Goal: Use online tool/utility: Use online tool/utility

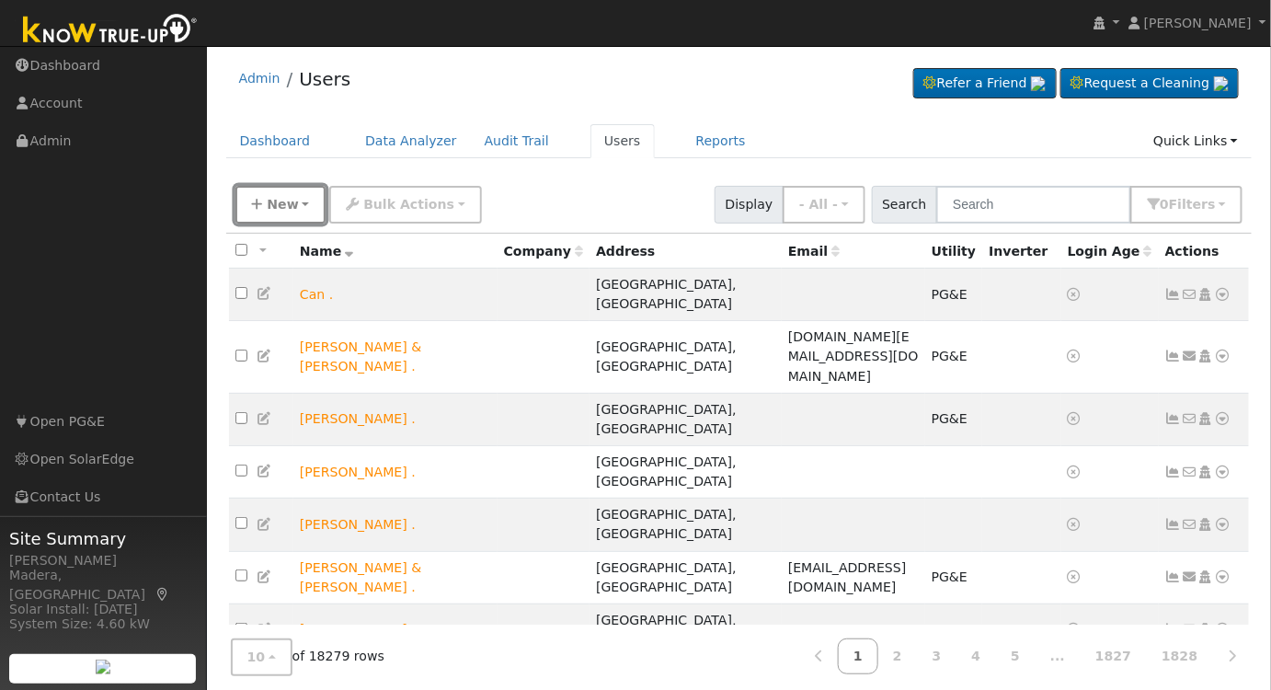
click at [267, 200] on span "New" at bounding box center [282, 204] width 31 height 15
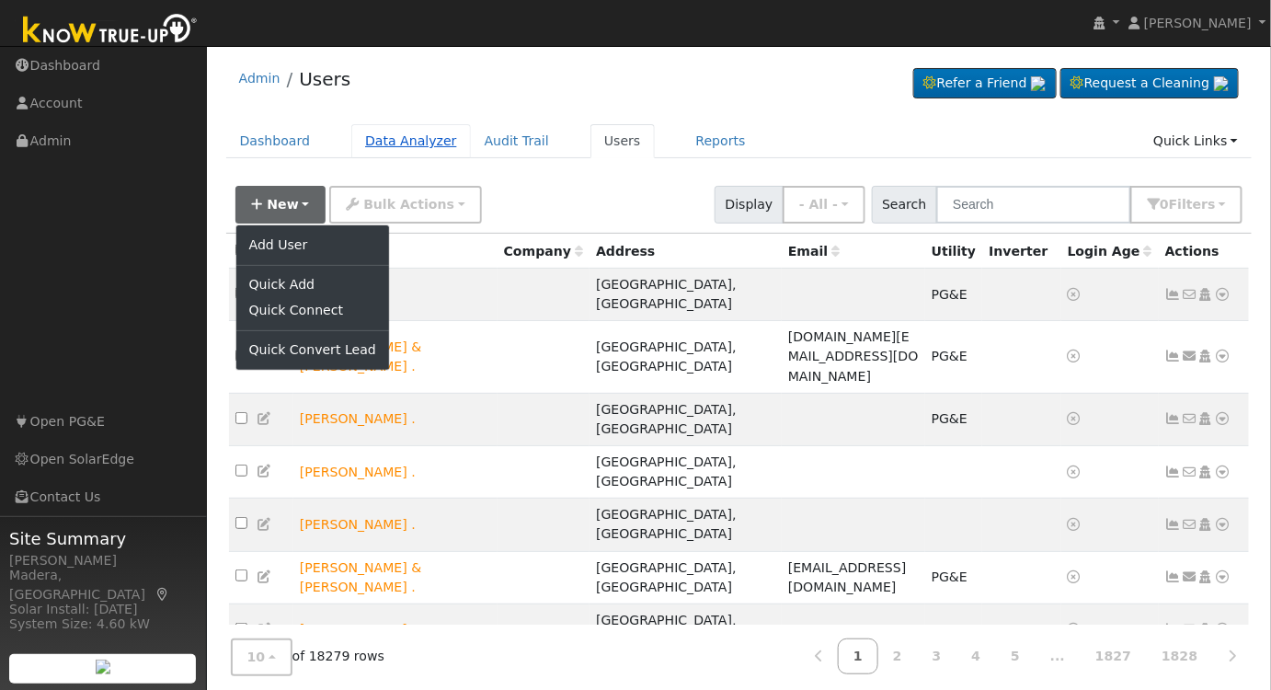
click at [400, 136] on link "Data Analyzer" at bounding box center [411, 141] width 120 height 34
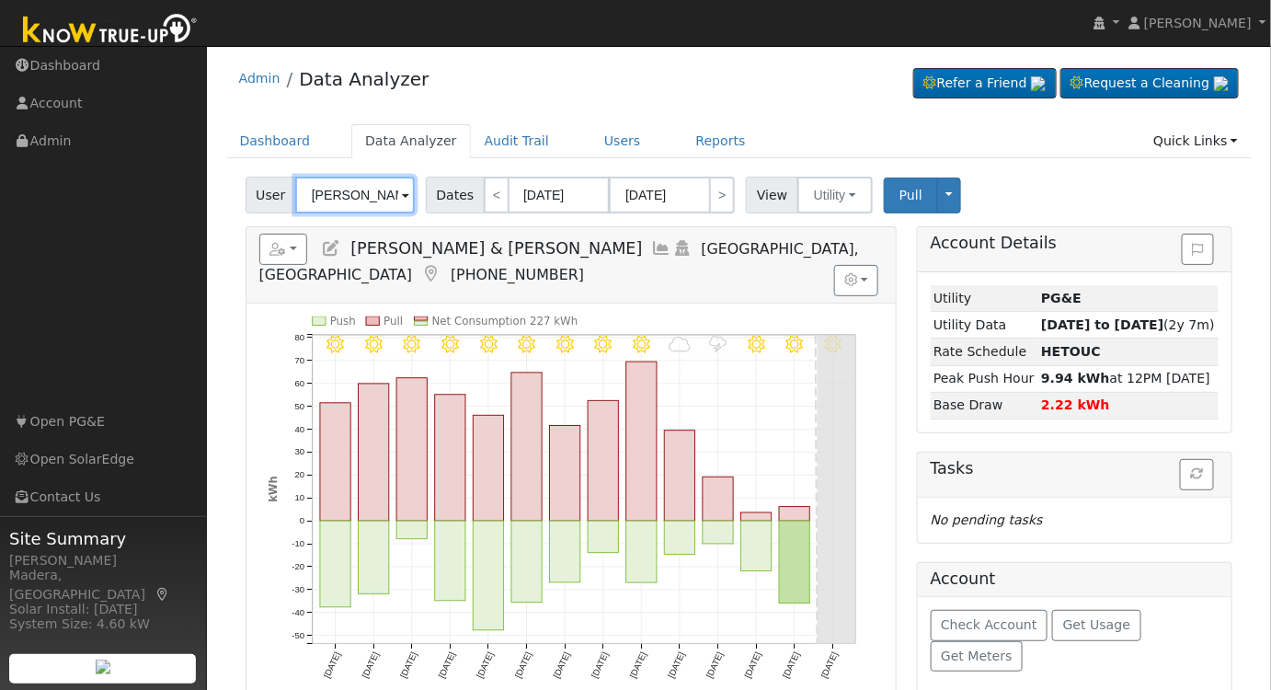
click at [358, 197] on input "Christopher & Suhey Perondi" at bounding box center [355, 195] width 120 height 37
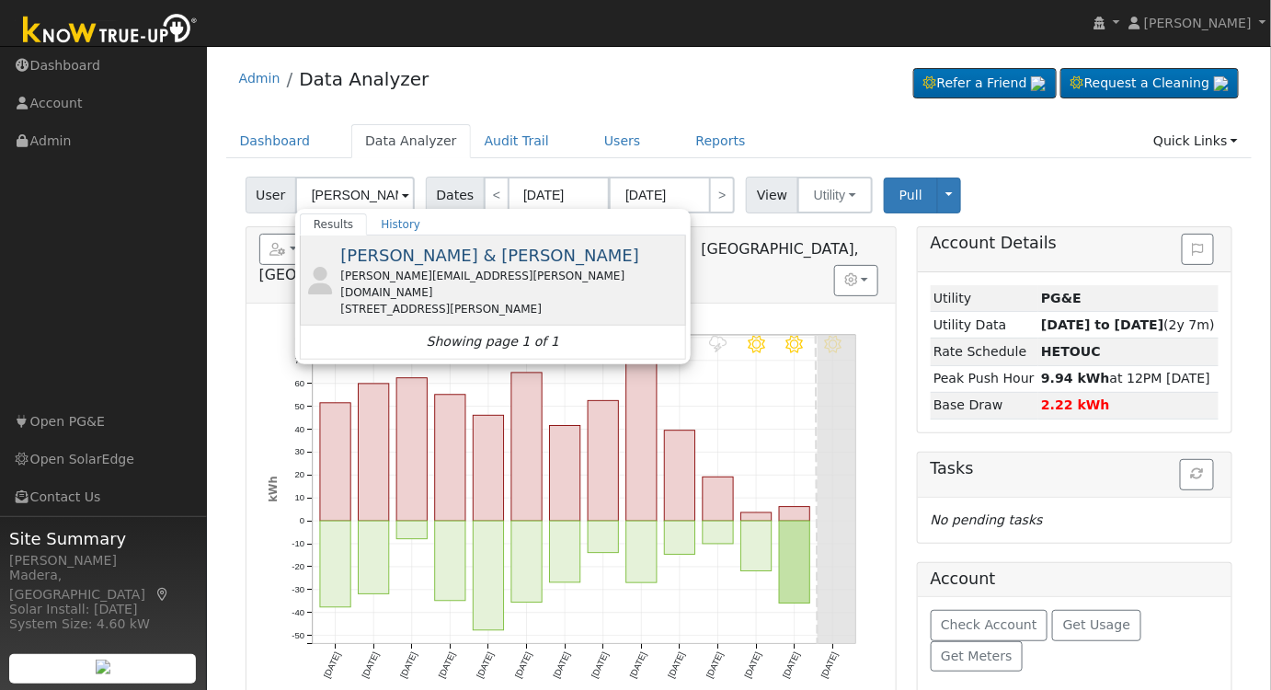
click at [368, 264] on span "Anthony & Todd Moening" at bounding box center [489, 255] width 299 height 19
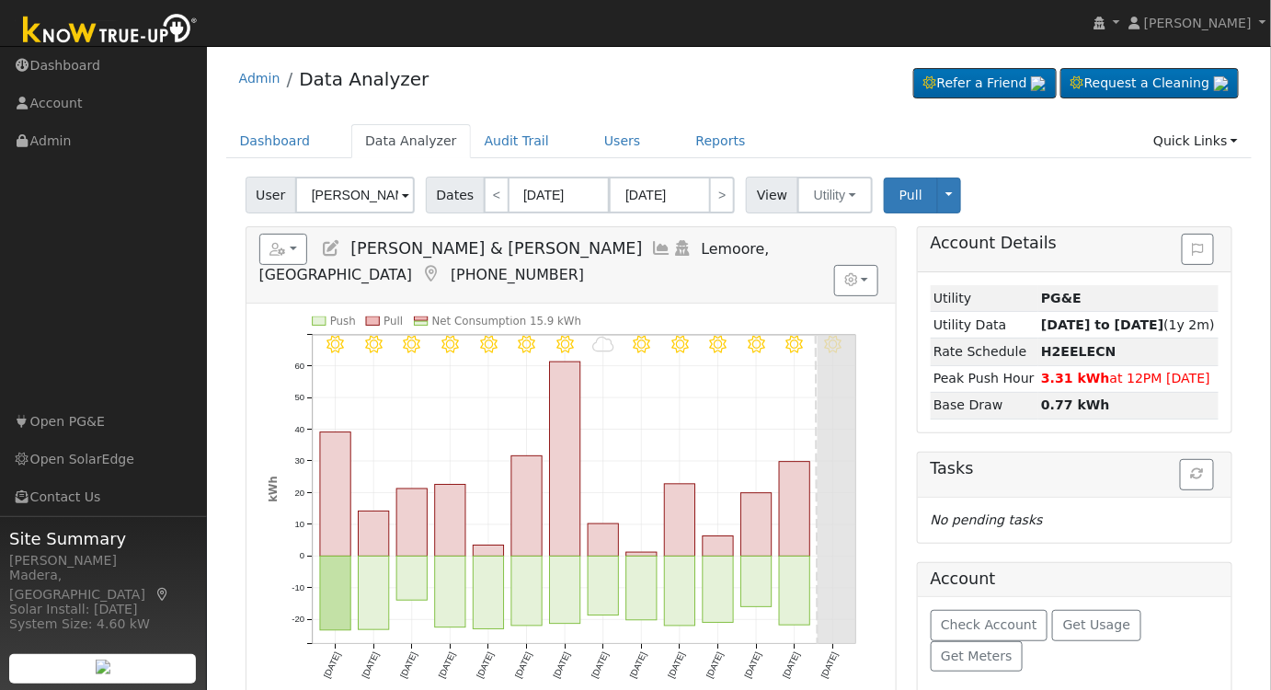
click at [652, 246] on icon at bounding box center [662, 248] width 20 height 17
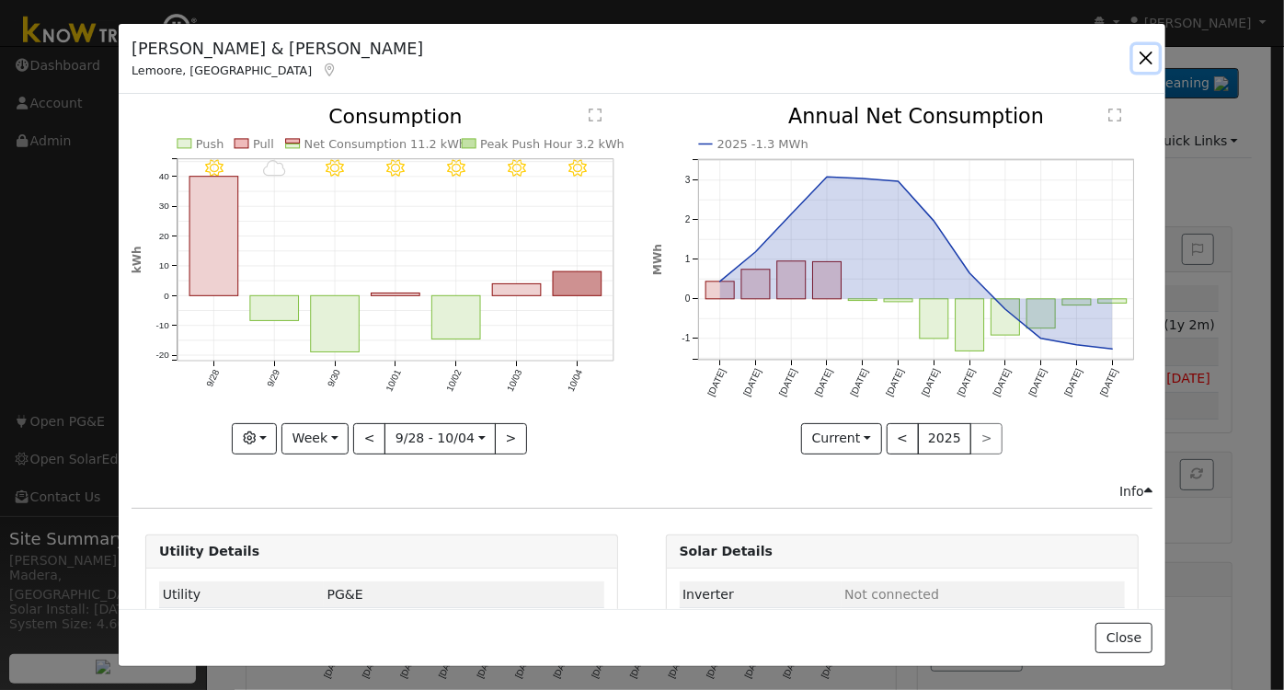
click at [1146, 59] on button "button" at bounding box center [1146, 58] width 26 height 26
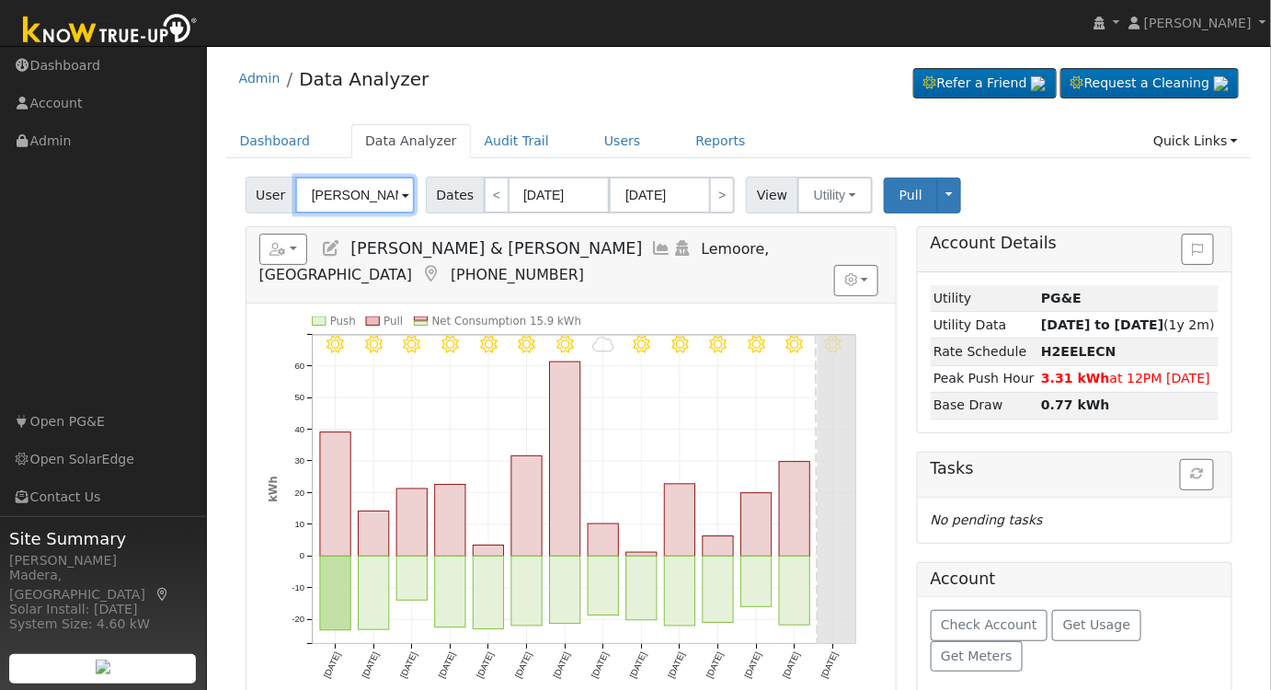
drag, startPoint x: 346, startPoint y: 194, endPoint x: 326, endPoint y: 208, distance: 24.5
click at [347, 194] on input "Anthony & Todd Moening" at bounding box center [355, 195] width 120 height 37
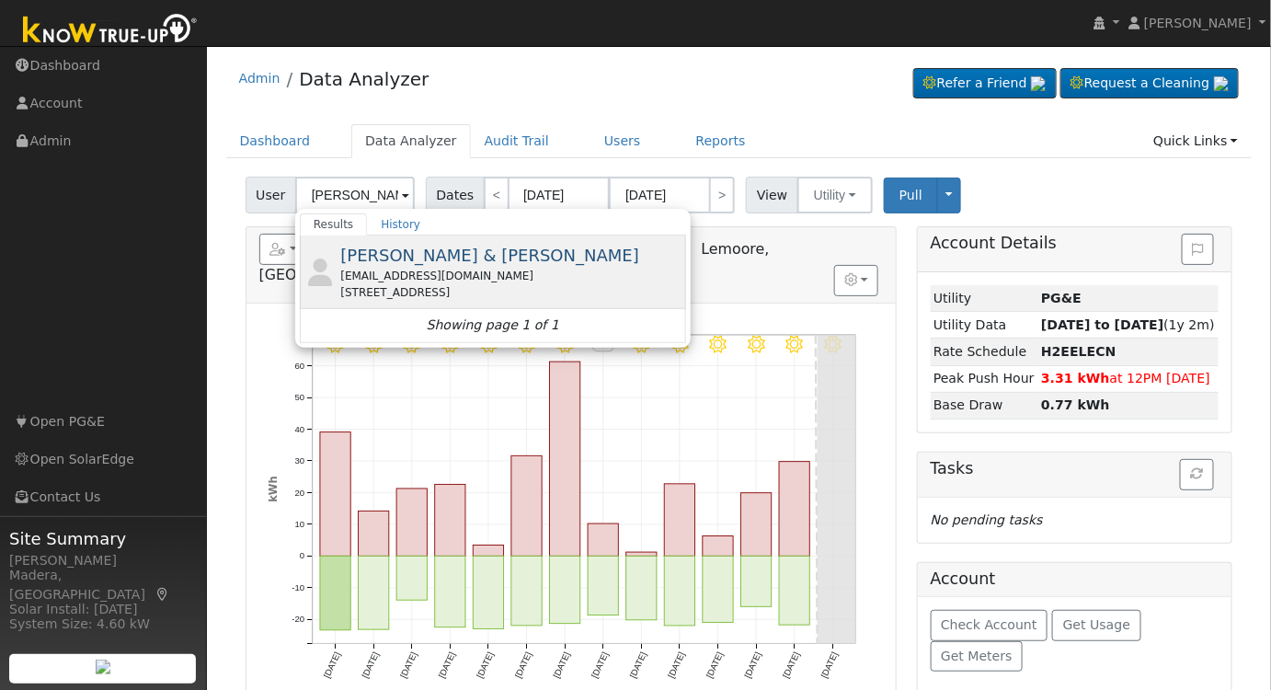
click at [569, 261] on div "Jim & Carol Conrow carolconrow@gmail.com 11871 Road 36 1/2, Madera, CA 93636" at bounding box center [510, 272] width 341 height 58
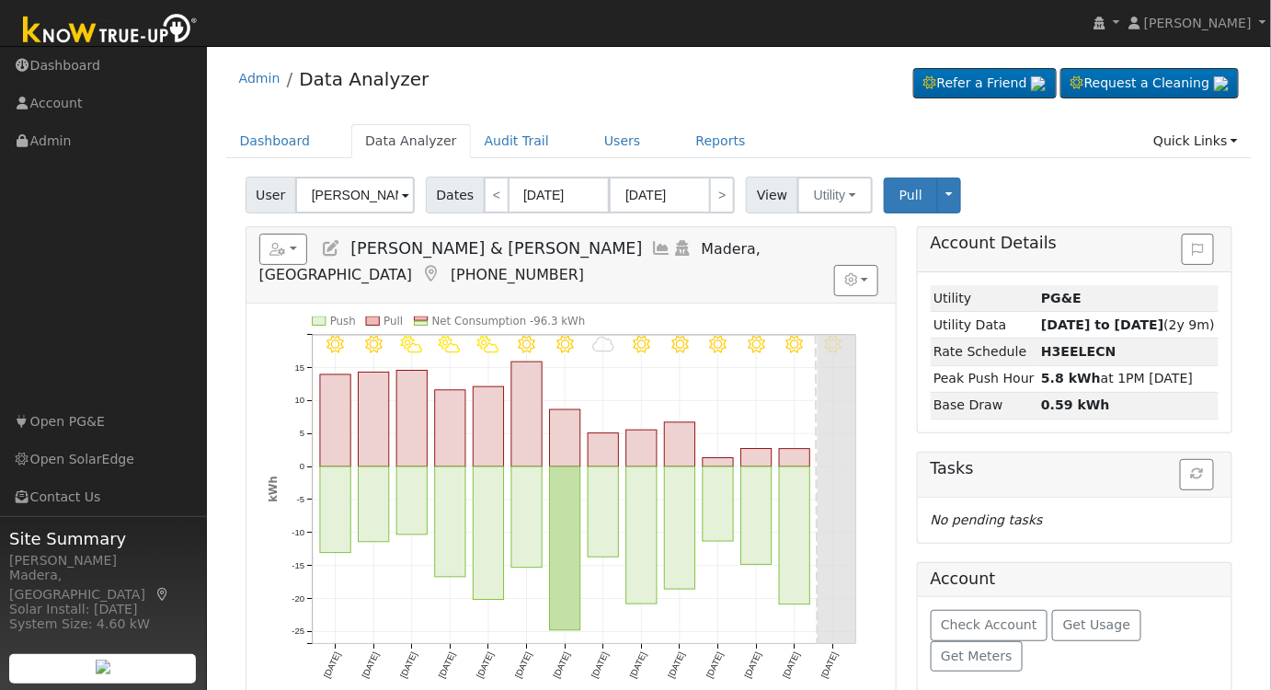
click at [652, 243] on icon at bounding box center [662, 248] width 20 height 17
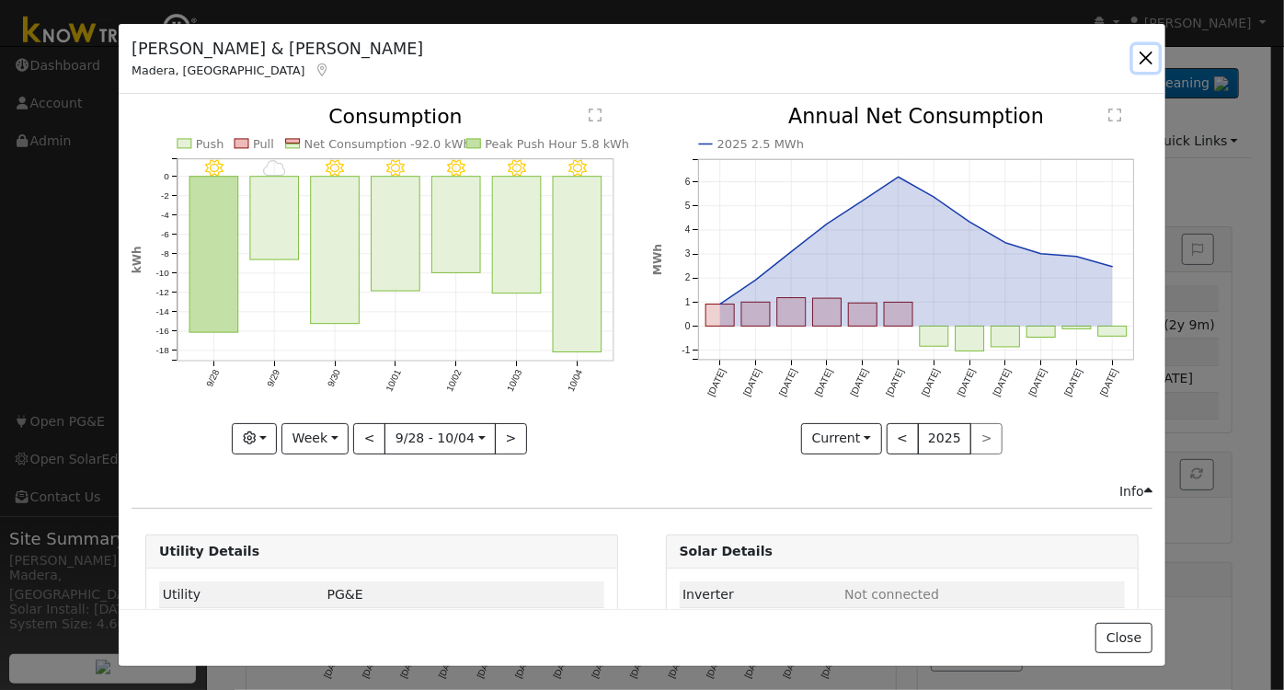
click at [1148, 48] on button "button" at bounding box center [1146, 58] width 26 height 26
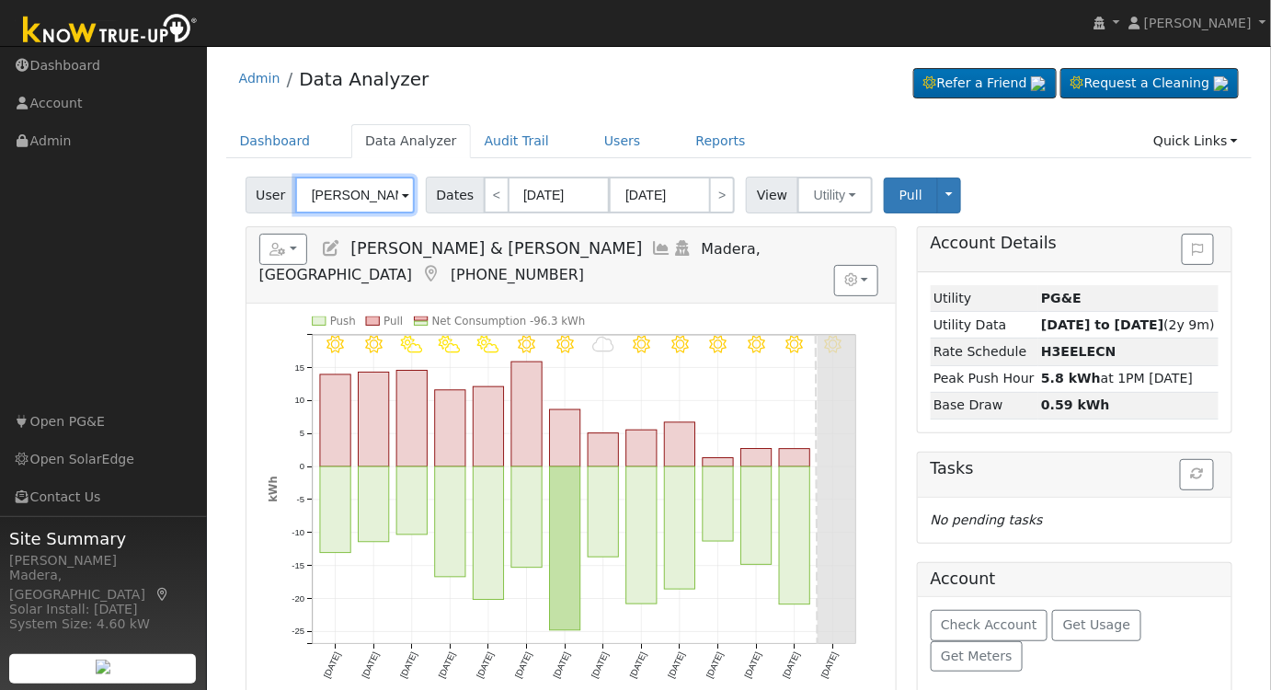
click at [369, 195] on input "Jim & Carol Conrow" at bounding box center [355, 195] width 120 height 37
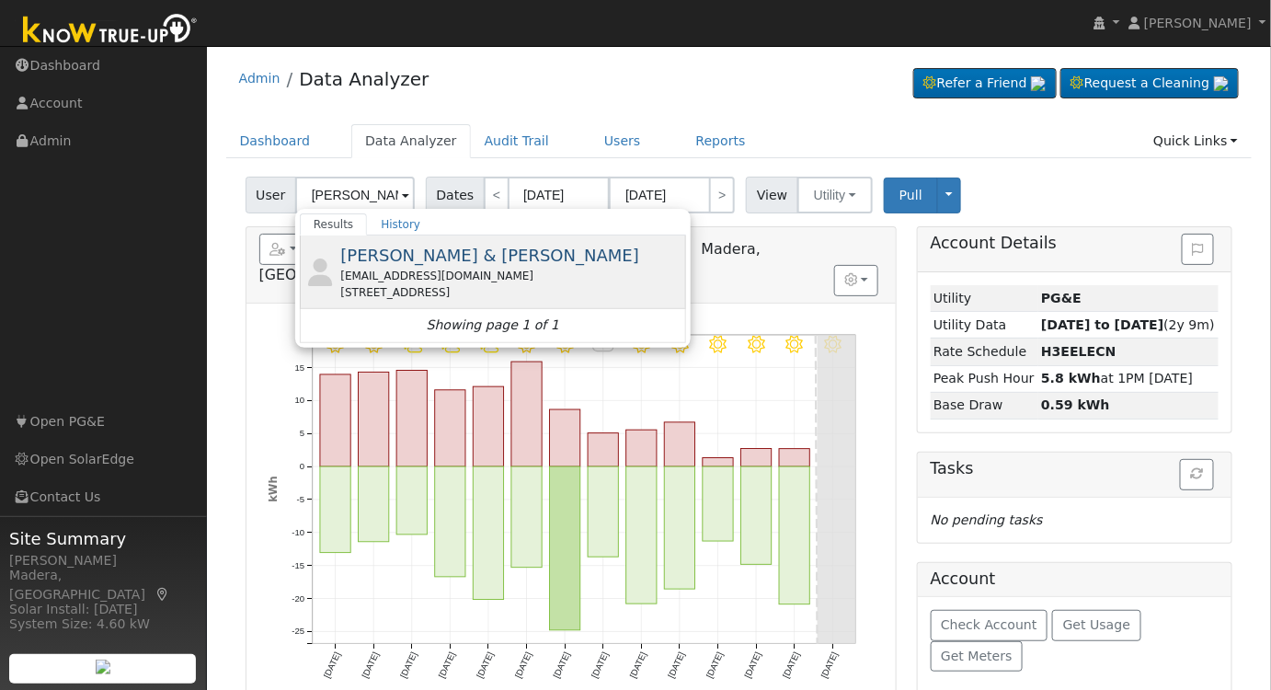
click at [427, 277] on div "lettylunac@gmail.com" at bounding box center [510, 276] width 341 height 17
type input "Carlos & Leticia Rodriguez"
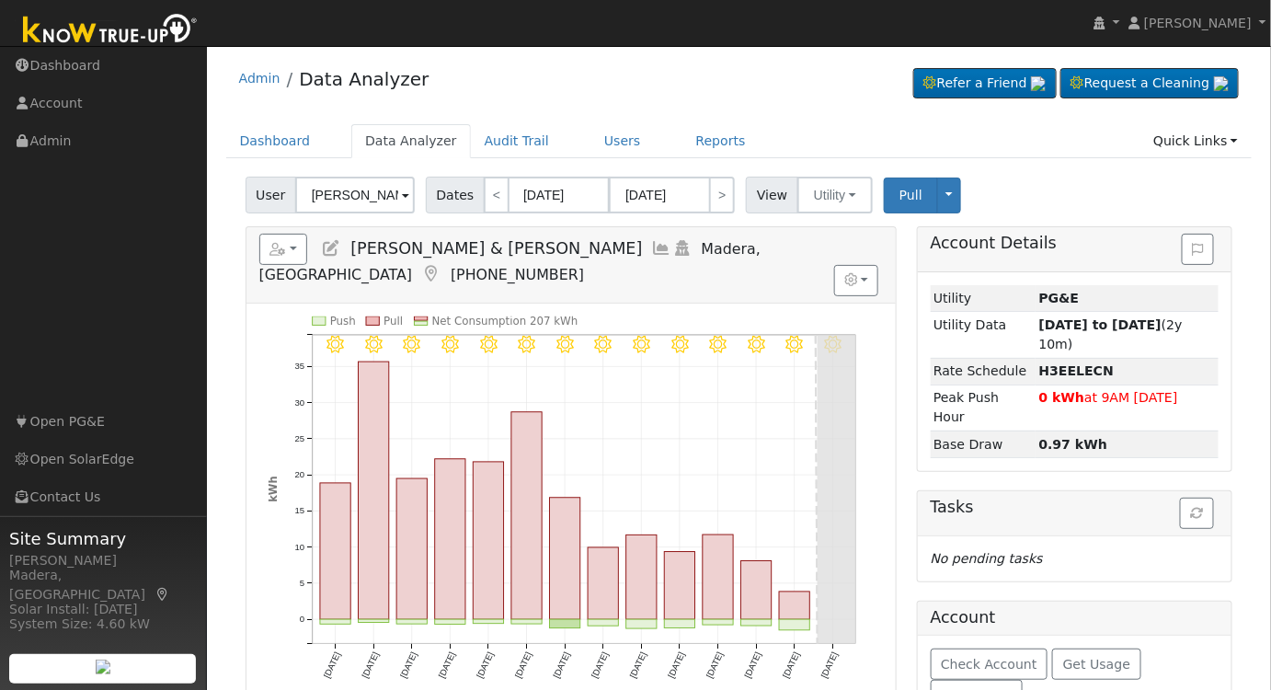
click at [652, 240] on icon at bounding box center [662, 248] width 20 height 17
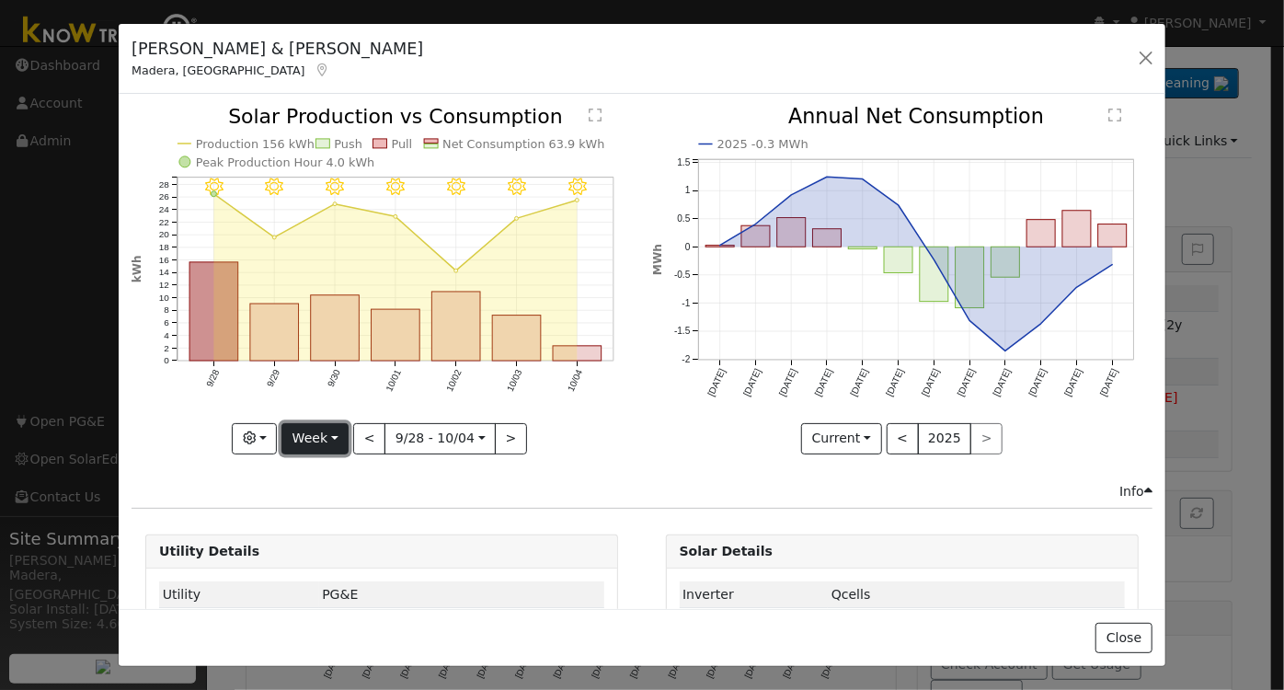
click at [308, 434] on button "Week" at bounding box center [315, 438] width 67 height 31
click at [326, 527] on link "Month" at bounding box center [346, 527] width 128 height 26
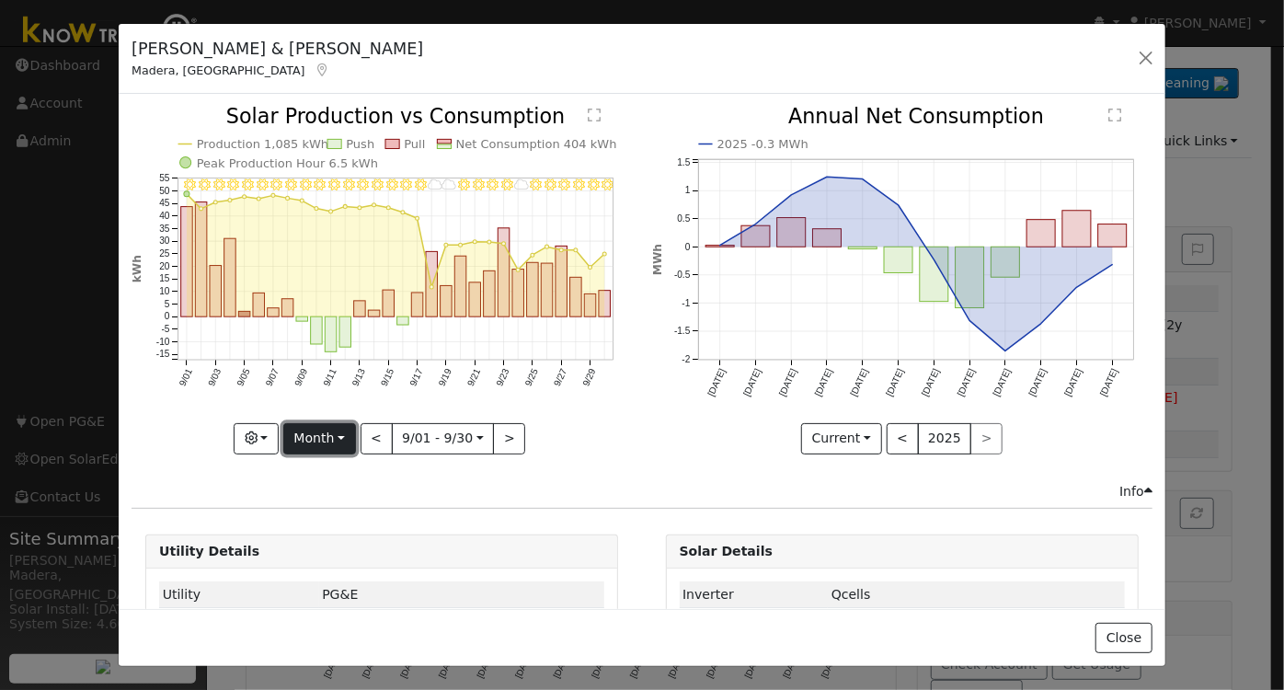
click at [323, 437] on button "Month" at bounding box center [319, 438] width 73 height 31
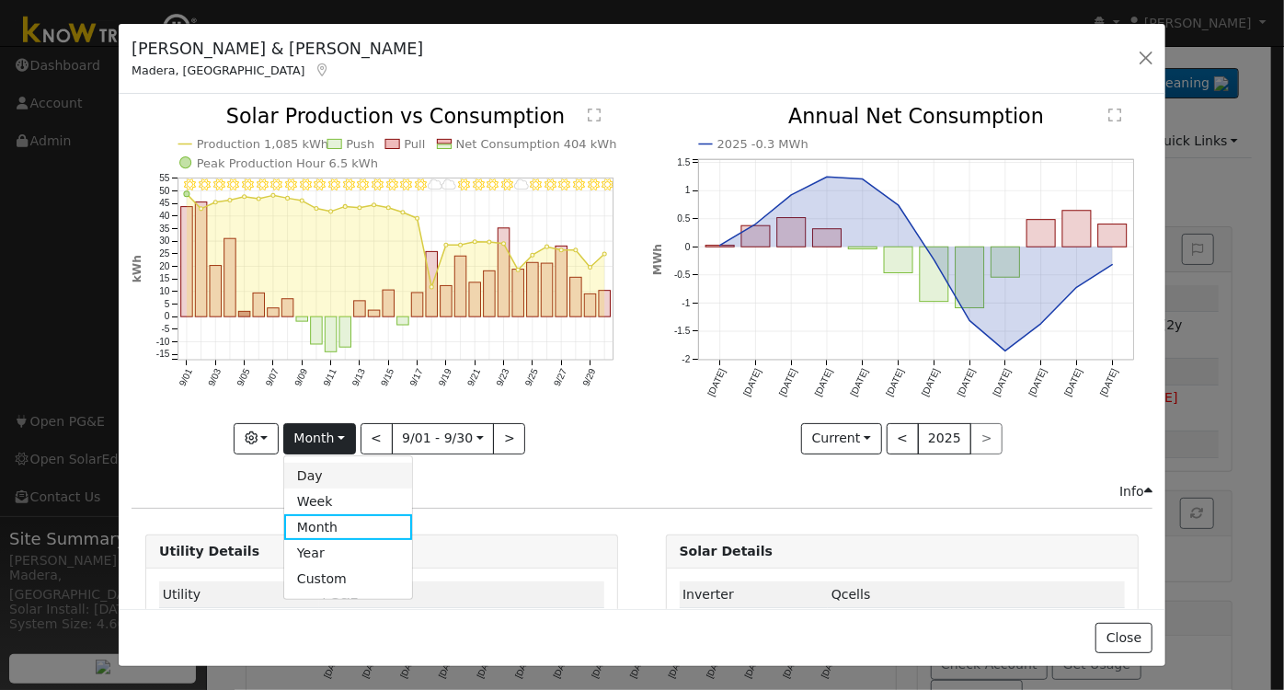
click at [321, 466] on link "Day" at bounding box center [348, 476] width 128 height 26
type input "2025-09-30"
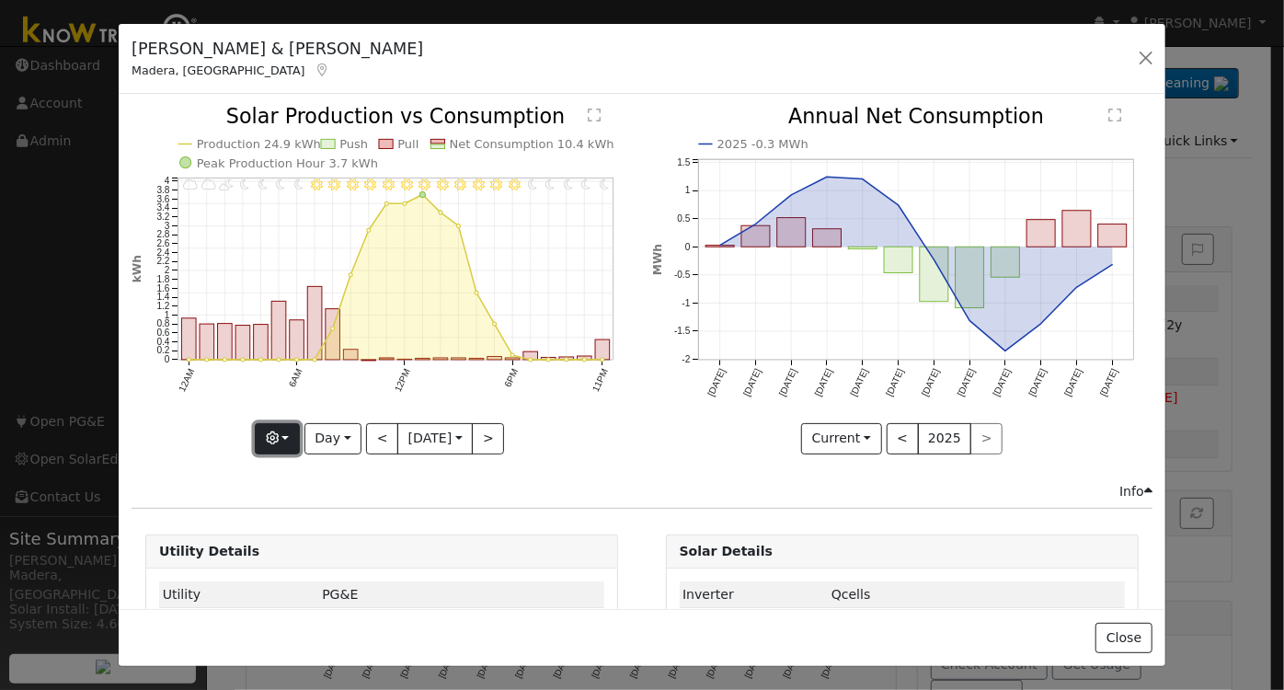
click at [271, 431] on icon "button" at bounding box center [272, 437] width 13 height 13
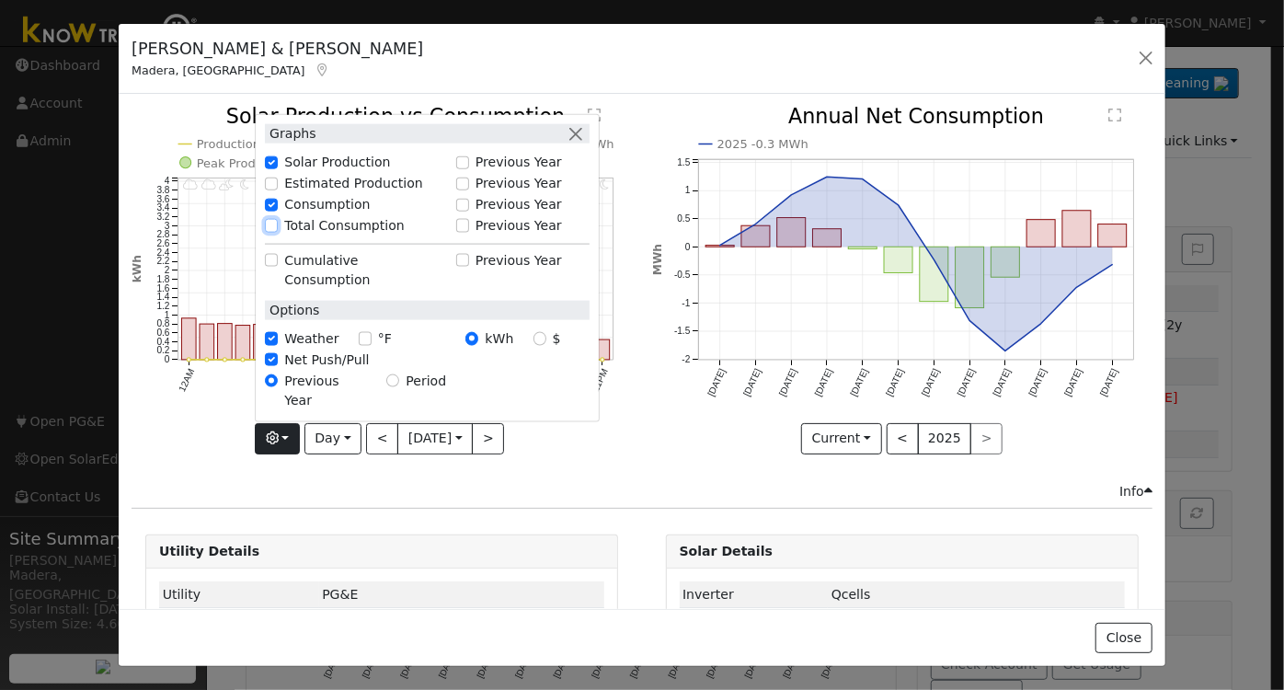
click at [270, 232] on input "Total Consumption" at bounding box center [271, 225] width 13 height 13
checkbox input "true"
click at [329, 432] on button "Day" at bounding box center [333, 438] width 57 height 31
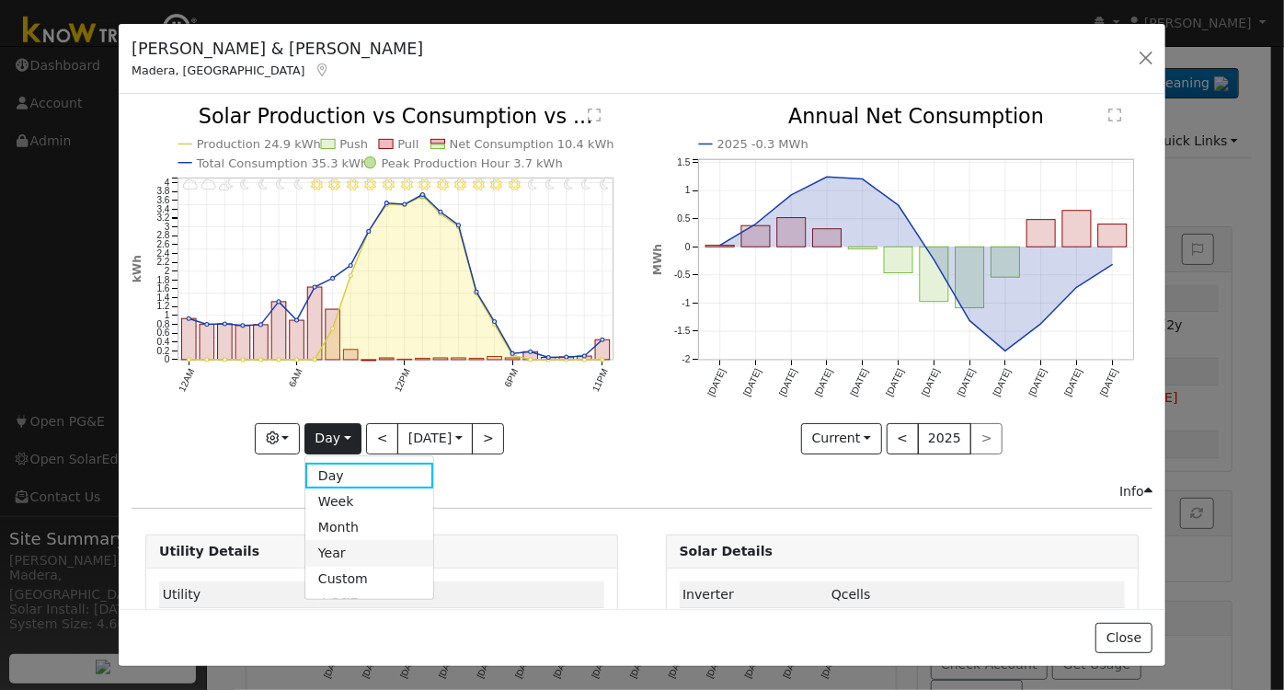
click at [333, 552] on link "Year" at bounding box center [369, 553] width 128 height 26
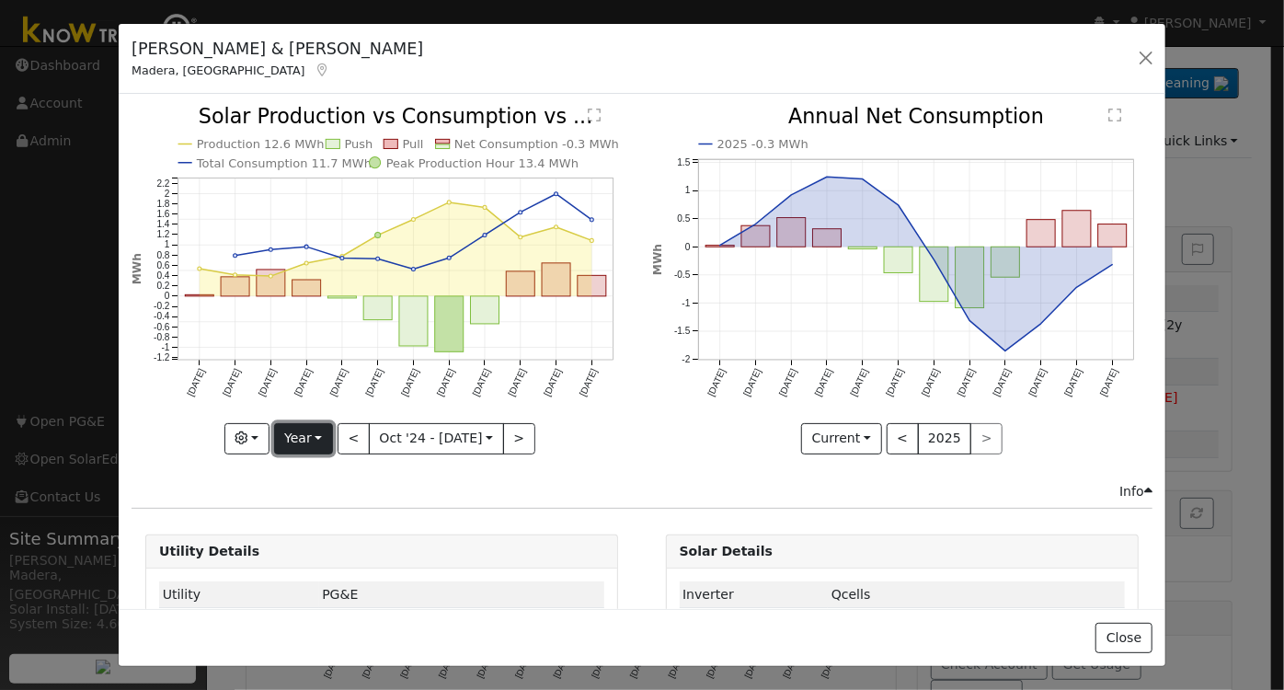
click at [304, 434] on button "Year" at bounding box center [303, 438] width 59 height 31
click at [318, 527] on link "Month" at bounding box center [339, 527] width 128 height 26
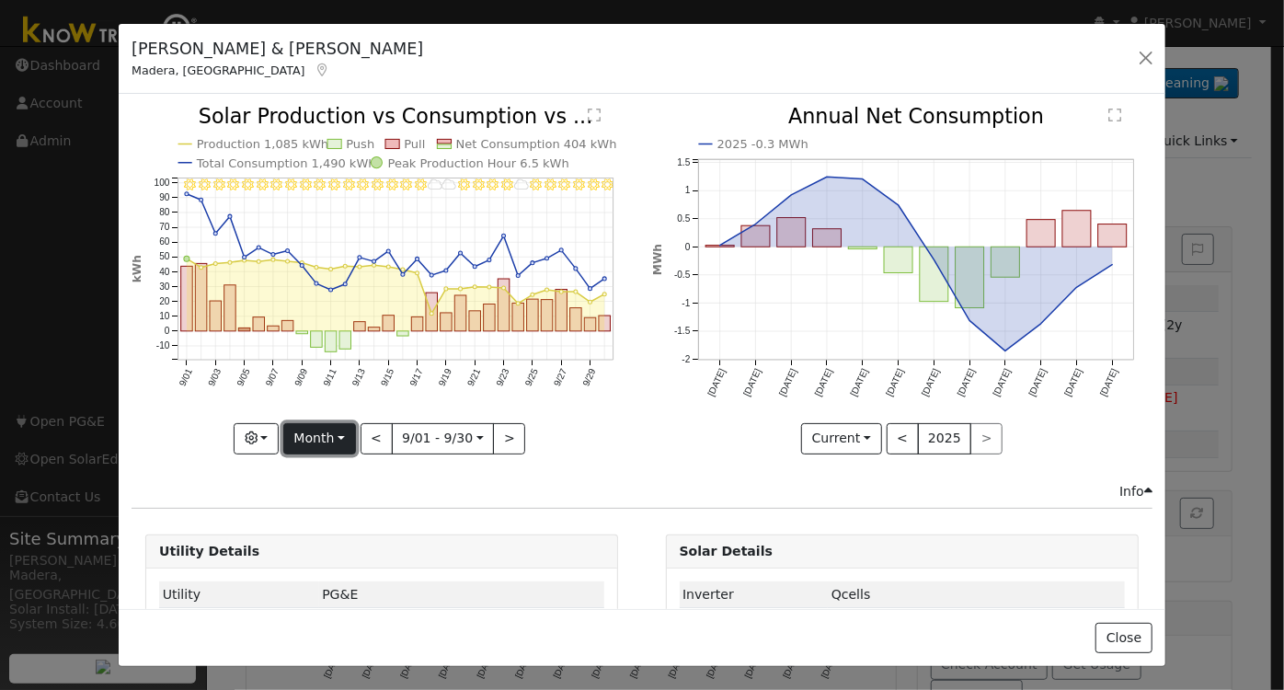
click at [316, 429] on button "Month" at bounding box center [319, 438] width 73 height 31
click at [343, 521] on link "Month" at bounding box center [348, 527] width 128 height 26
click at [369, 430] on button "<" at bounding box center [377, 438] width 32 height 31
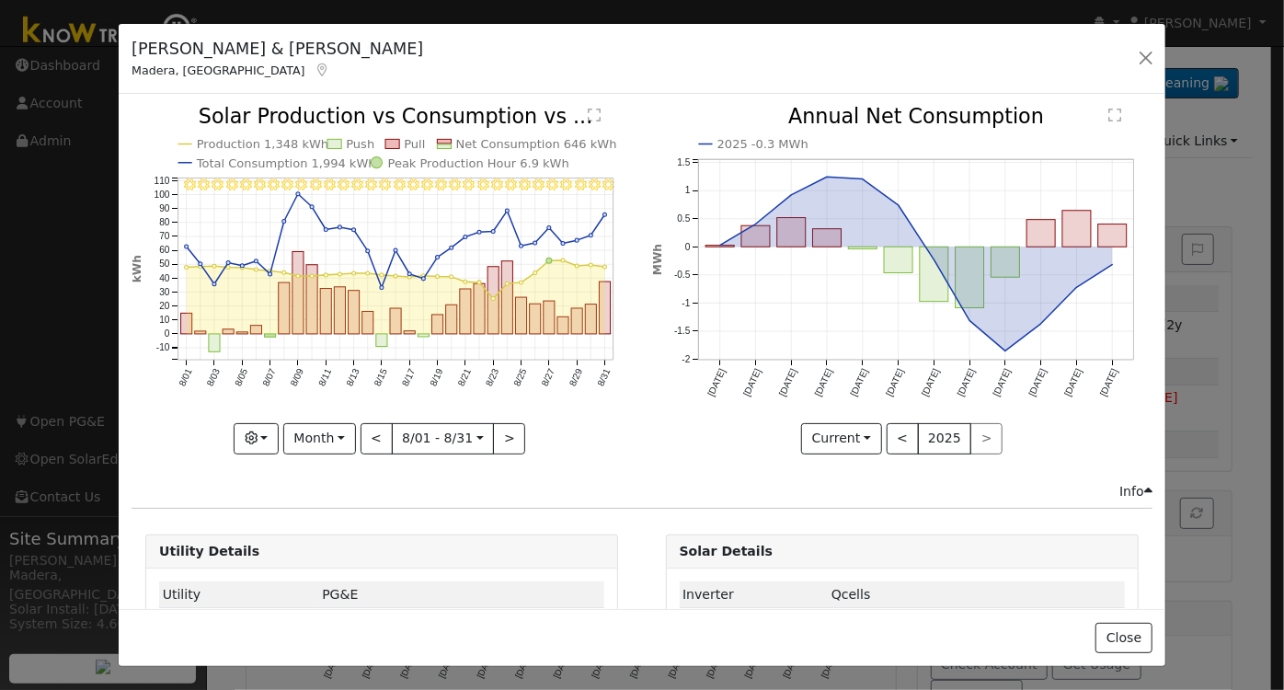
click at [1121, 483] on div "Info" at bounding box center [1136, 491] width 33 height 19
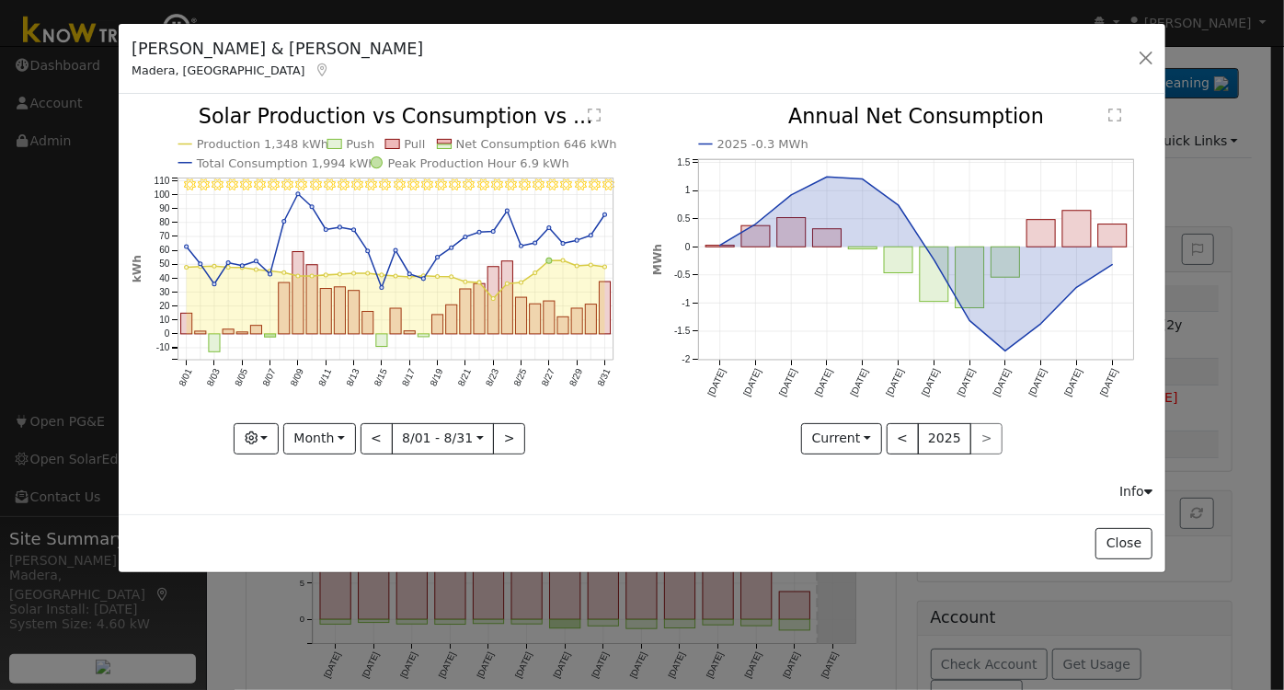
click at [1121, 483] on div "Info" at bounding box center [1136, 491] width 33 height 19
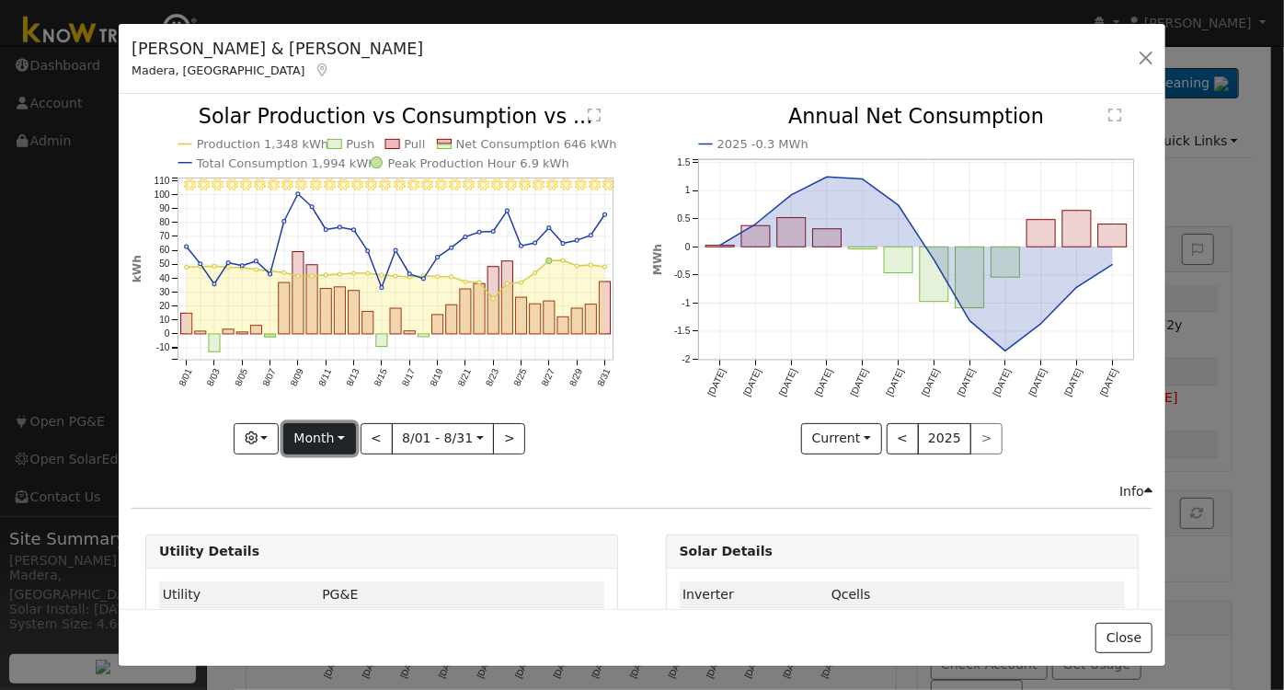
click at [311, 431] on button "Month" at bounding box center [319, 438] width 73 height 31
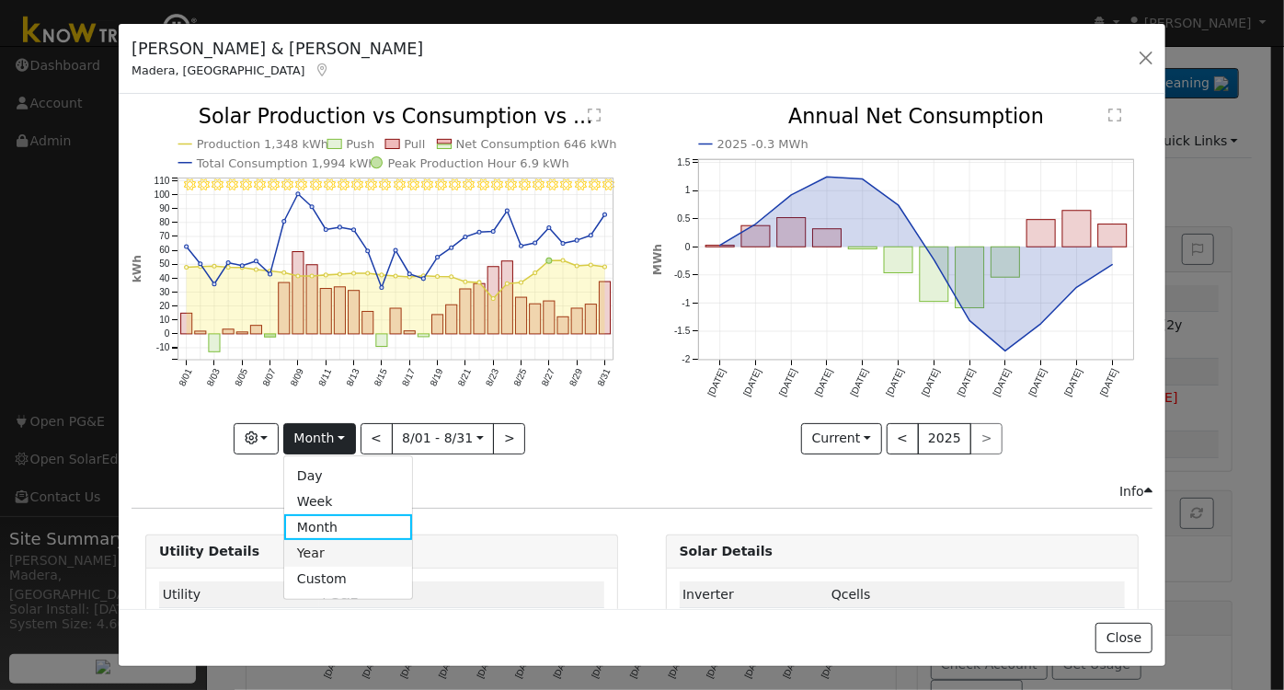
click at [323, 552] on link "Year" at bounding box center [348, 553] width 128 height 26
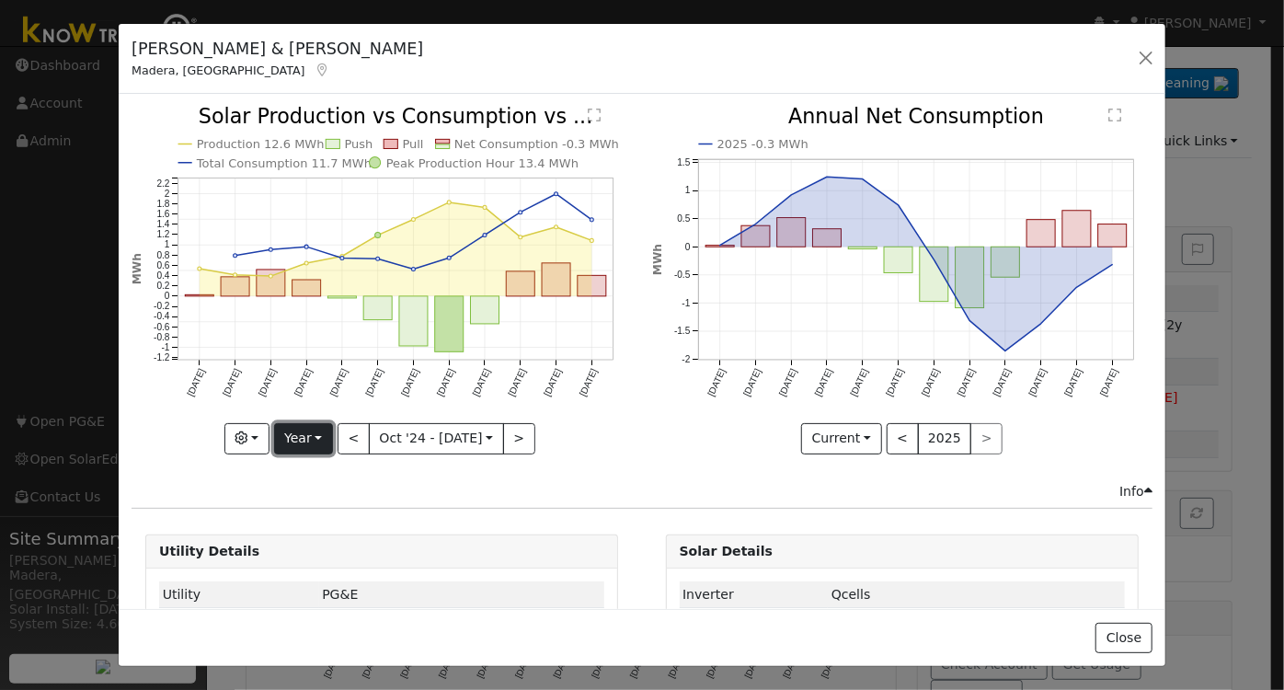
click at [306, 434] on button "Year" at bounding box center [303, 438] width 59 height 31
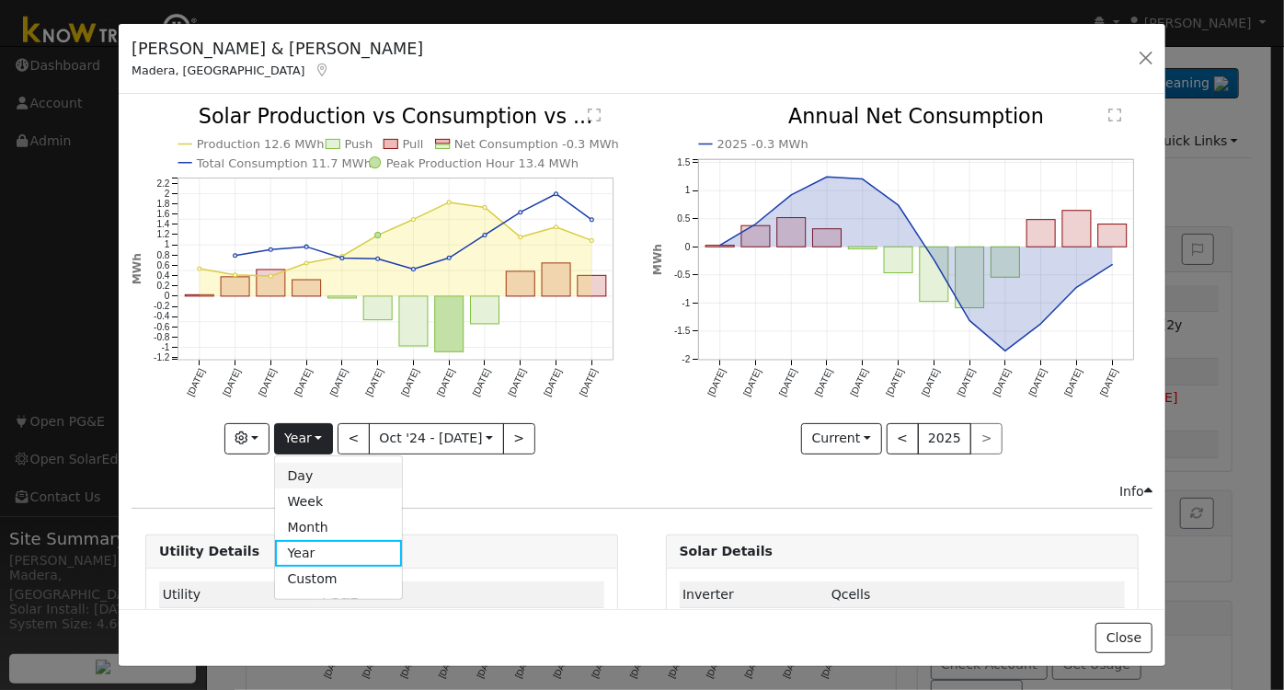
click at [325, 477] on link "Day" at bounding box center [339, 476] width 128 height 26
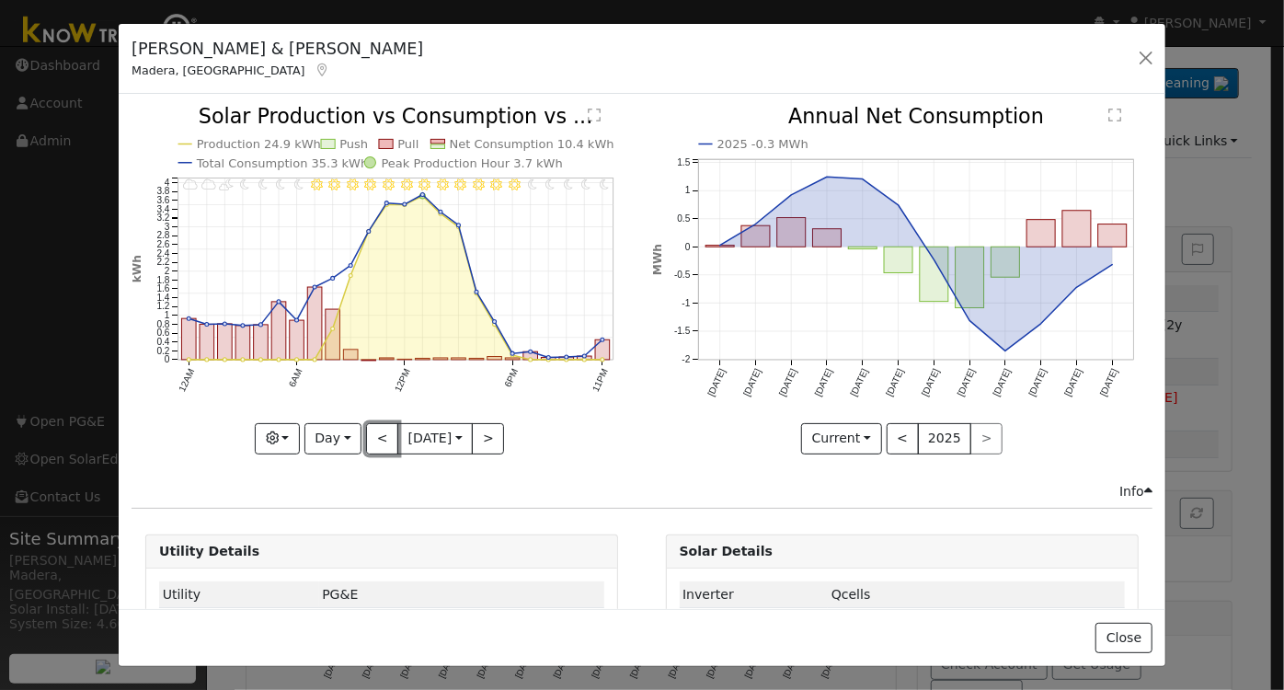
click at [371, 427] on button "<" at bounding box center [382, 438] width 32 height 31
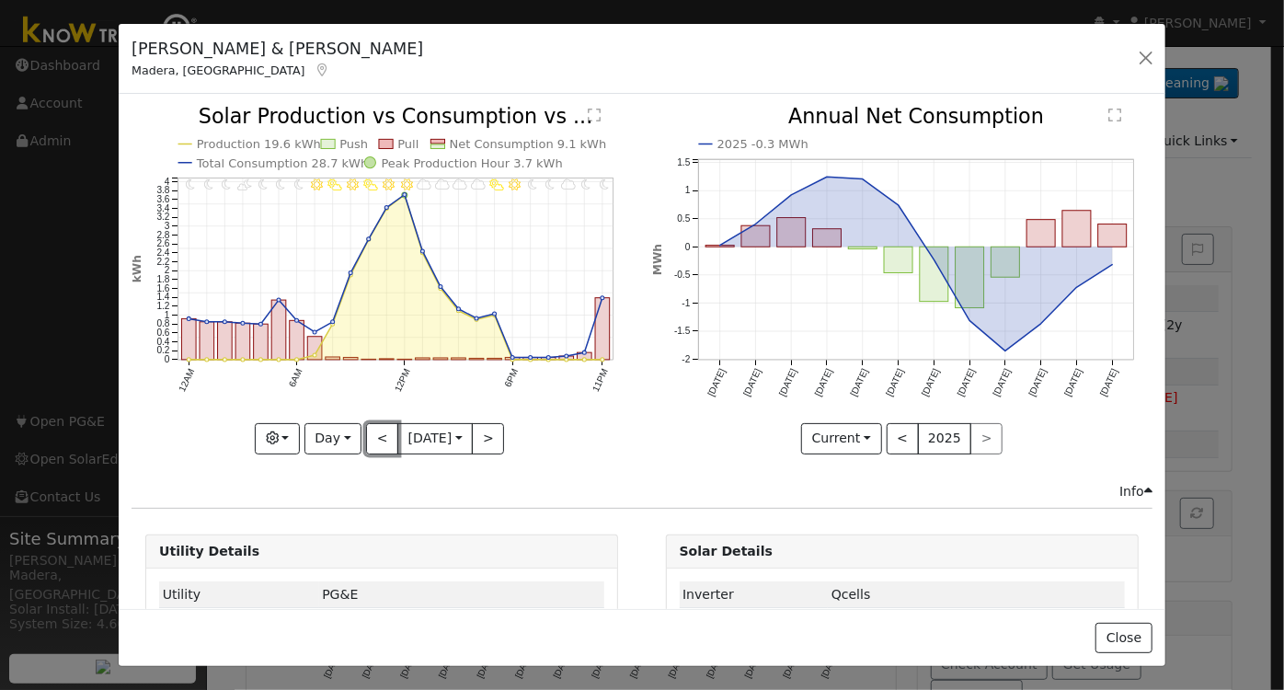
click at [371, 428] on button "<" at bounding box center [382, 438] width 32 height 31
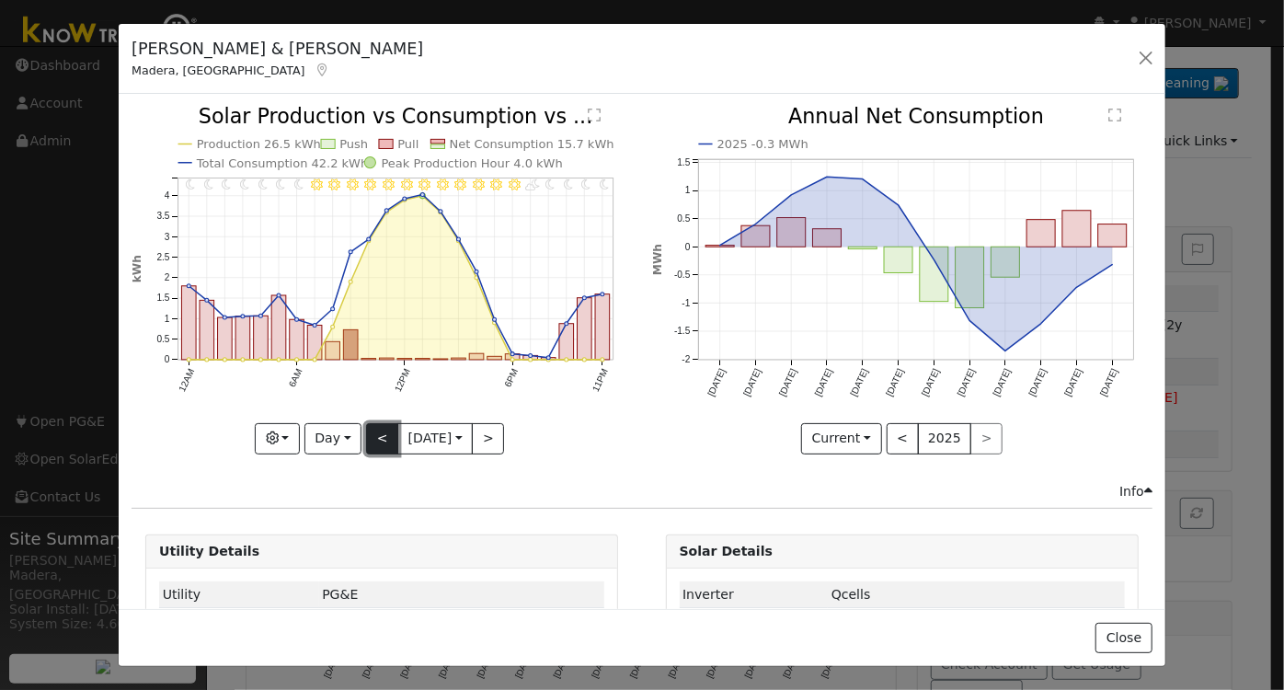
click at [371, 429] on button "<" at bounding box center [382, 438] width 32 height 31
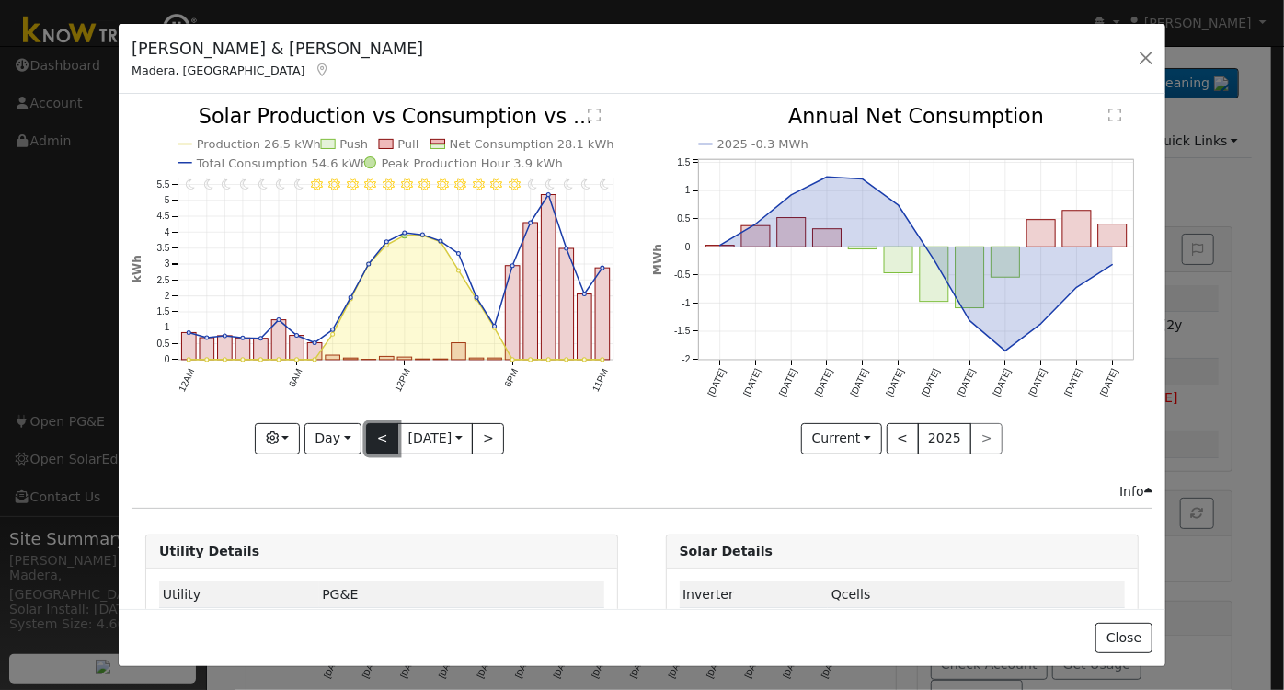
click at [375, 443] on button "<" at bounding box center [382, 438] width 32 height 31
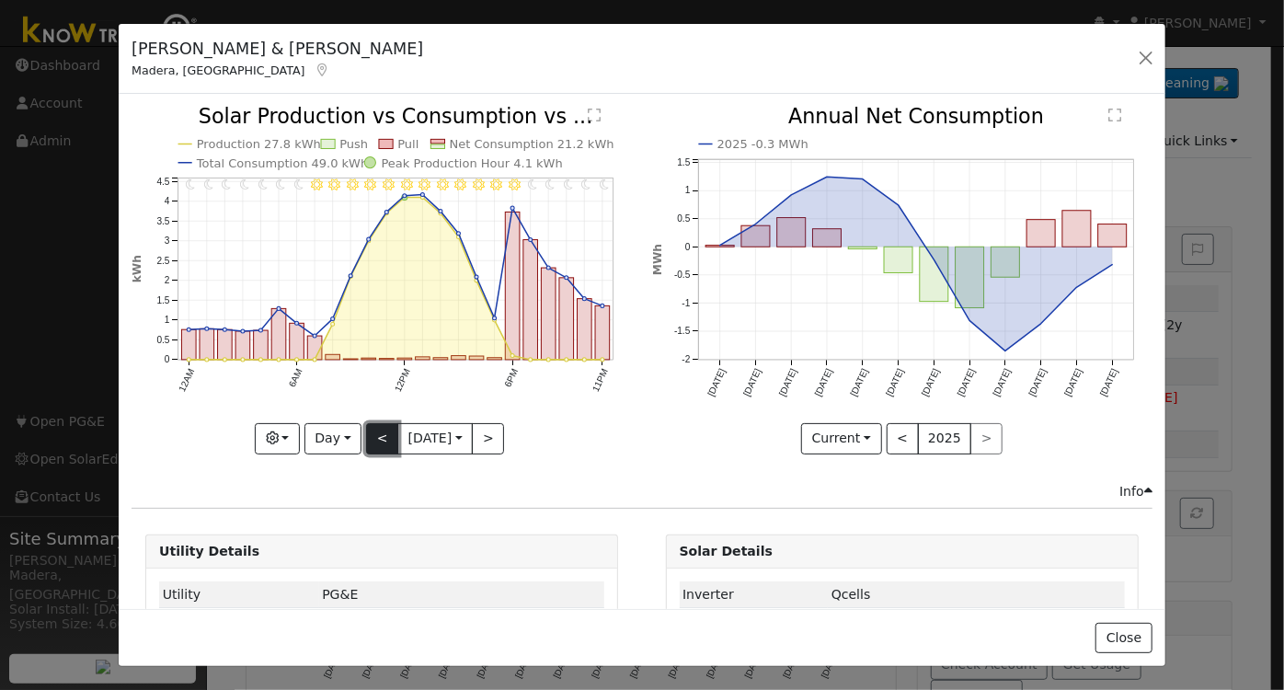
click at [375, 432] on button "<" at bounding box center [382, 438] width 32 height 31
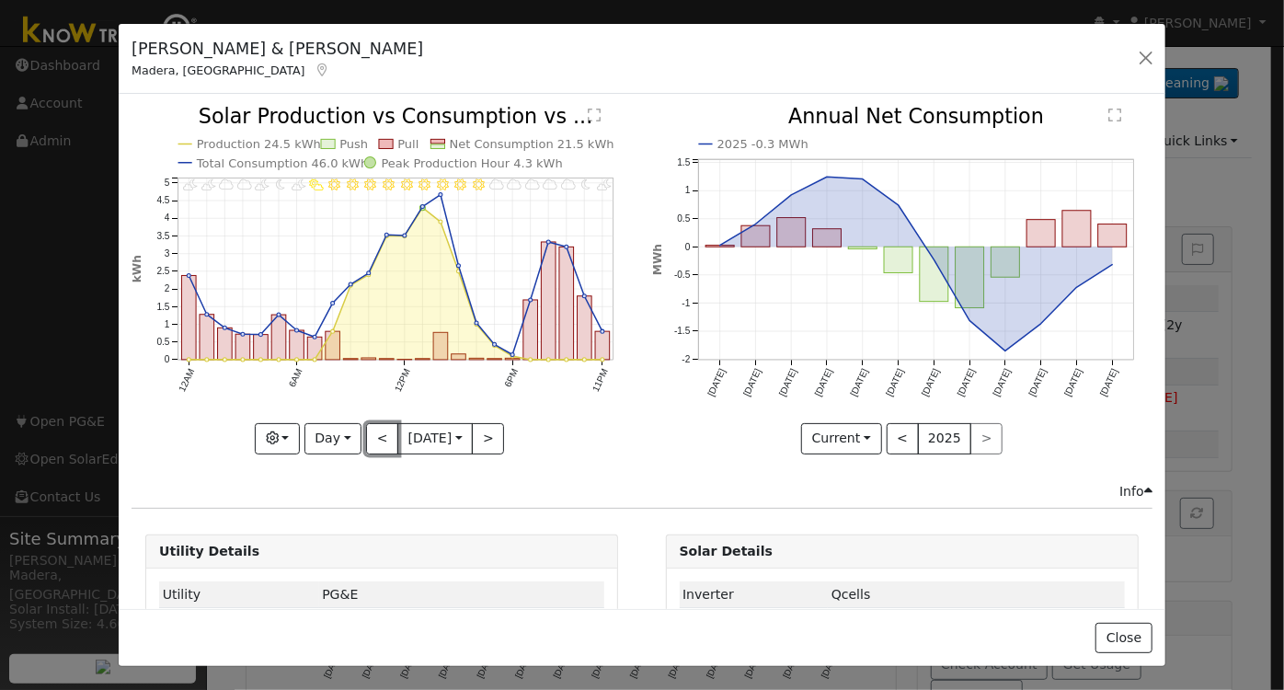
click at [375, 437] on button "<" at bounding box center [382, 438] width 32 height 31
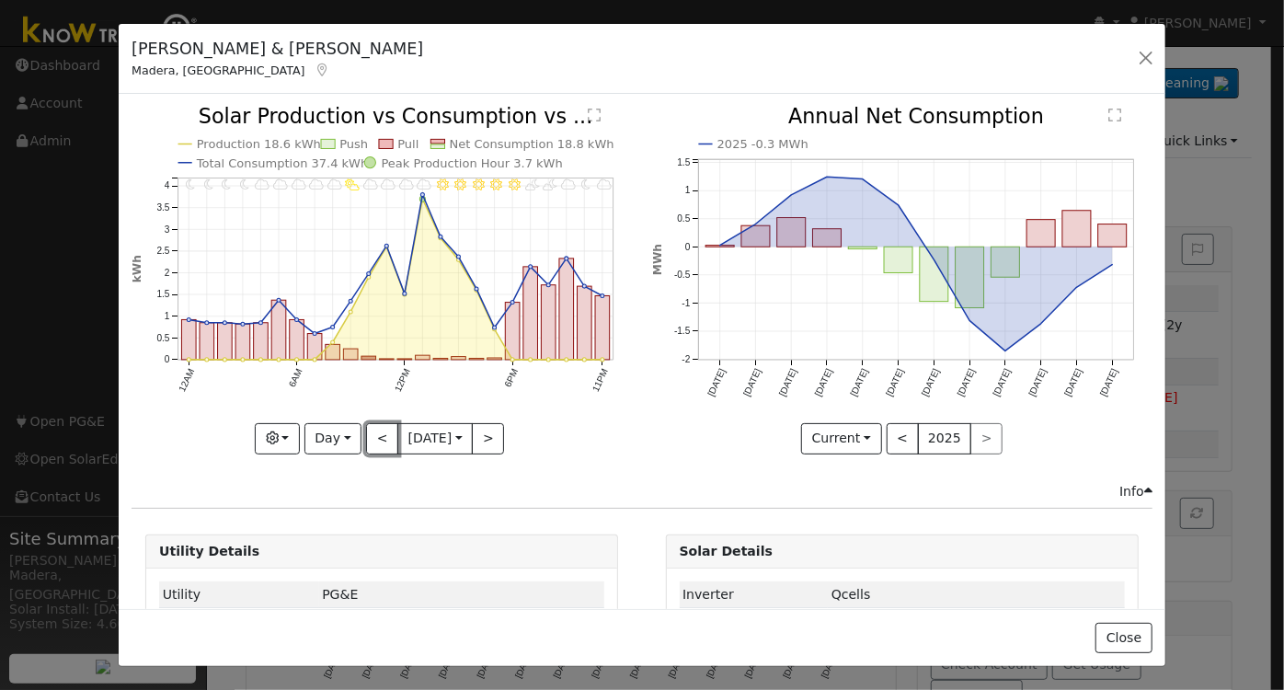
click at [375, 437] on button "<" at bounding box center [382, 438] width 32 height 31
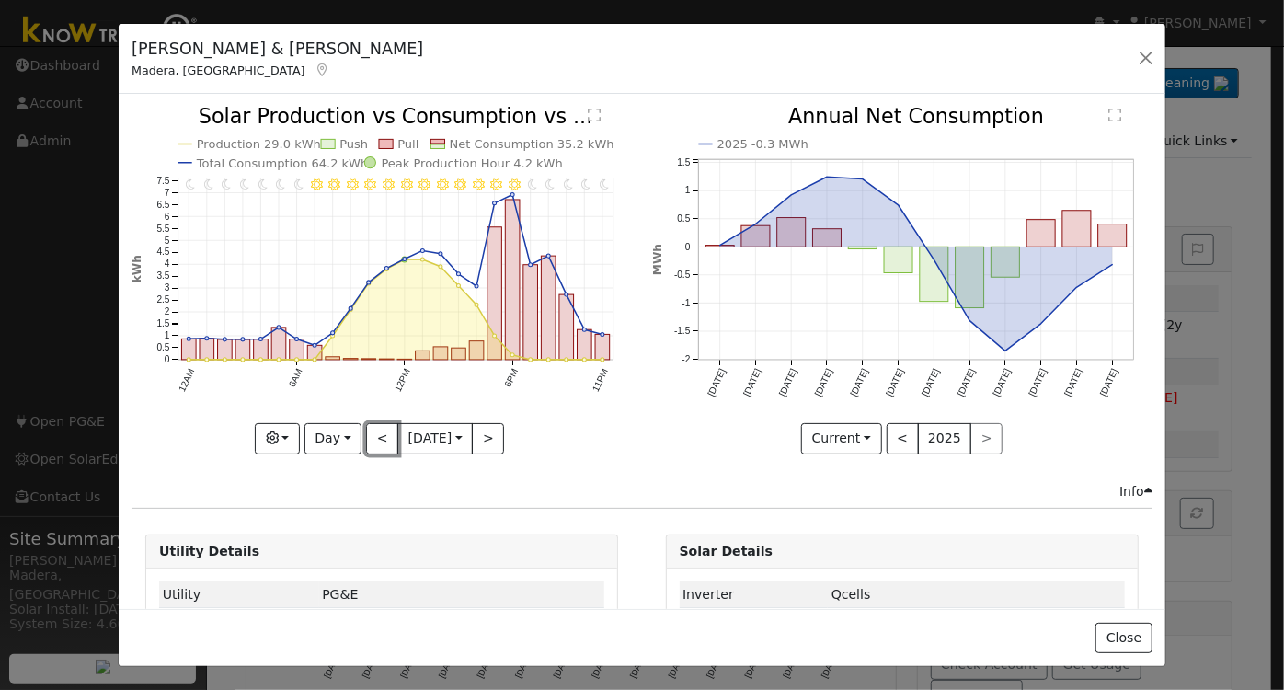
click at [375, 437] on button "<" at bounding box center [382, 438] width 32 height 31
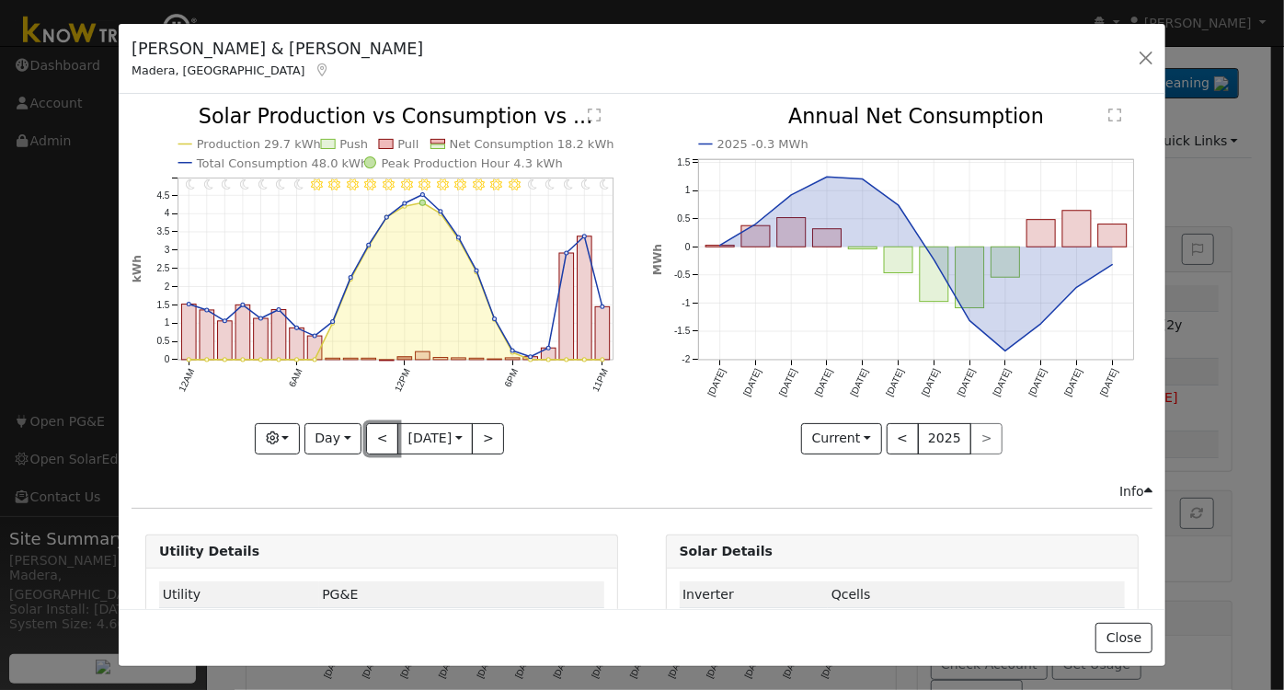
click at [375, 437] on button "<" at bounding box center [382, 438] width 32 height 31
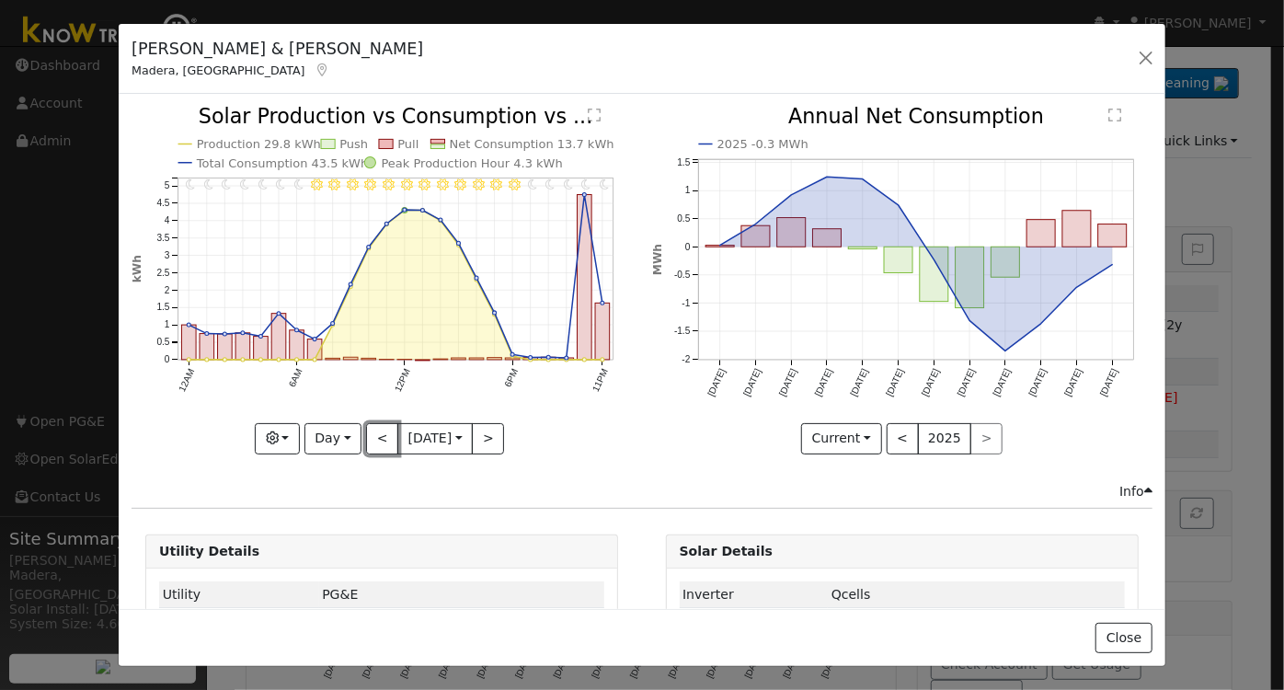
click at [375, 437] on button "<" at bounding box center [382, 438] width 32 height 31
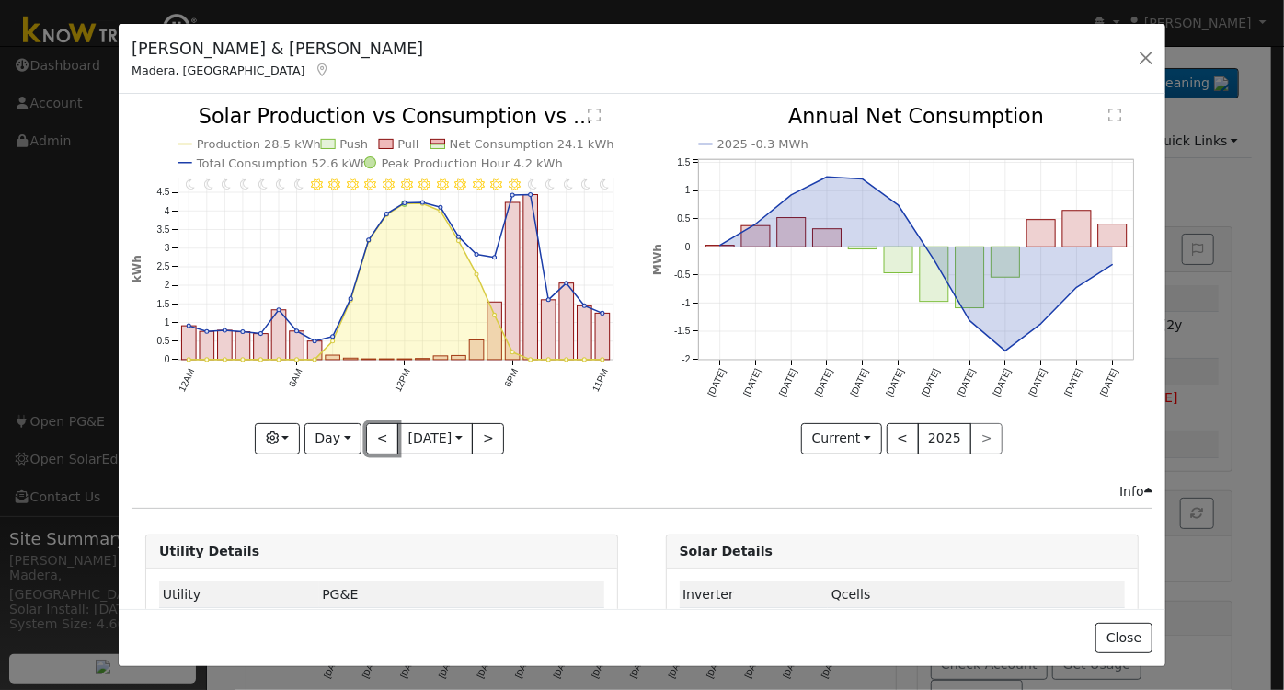
click at [375, 437] on button "<" at bounding box center [382, 438] width 32 height 31
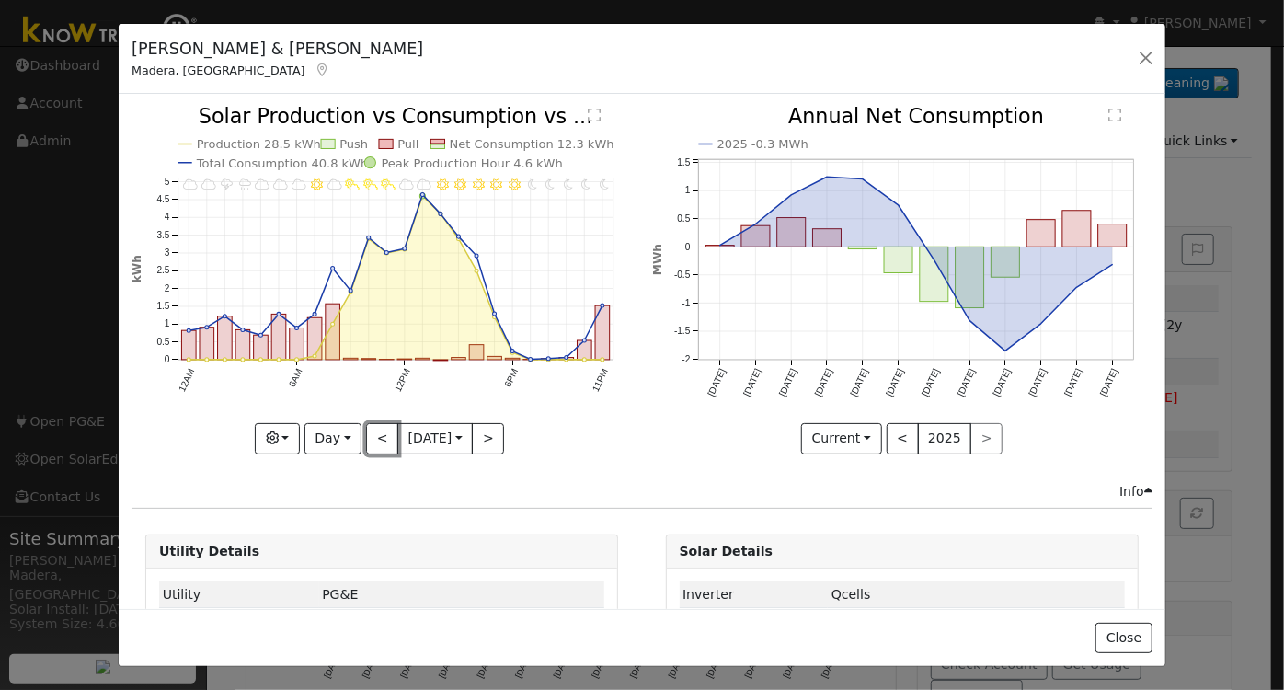
click at [375, 437] on button "<" at bounding box center [382, 438] width 32 height 31
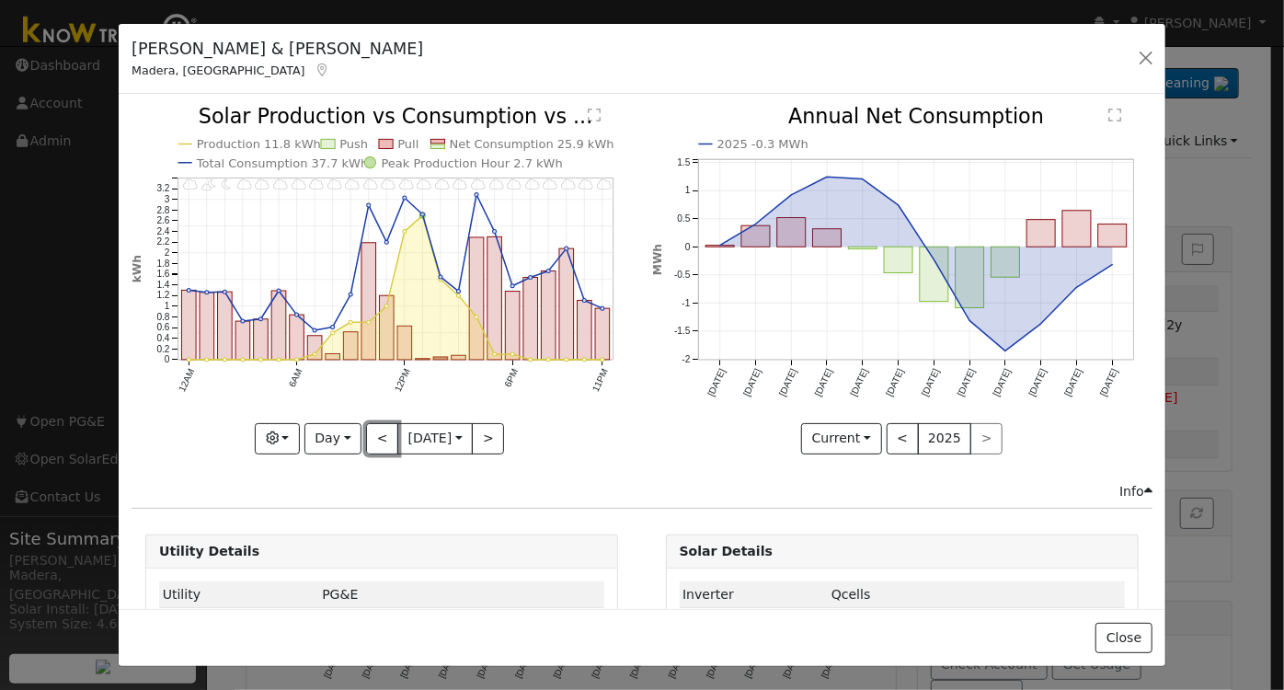
click at [375, 437] on button "<" at bounding box center [382, 438] width 32 height 31
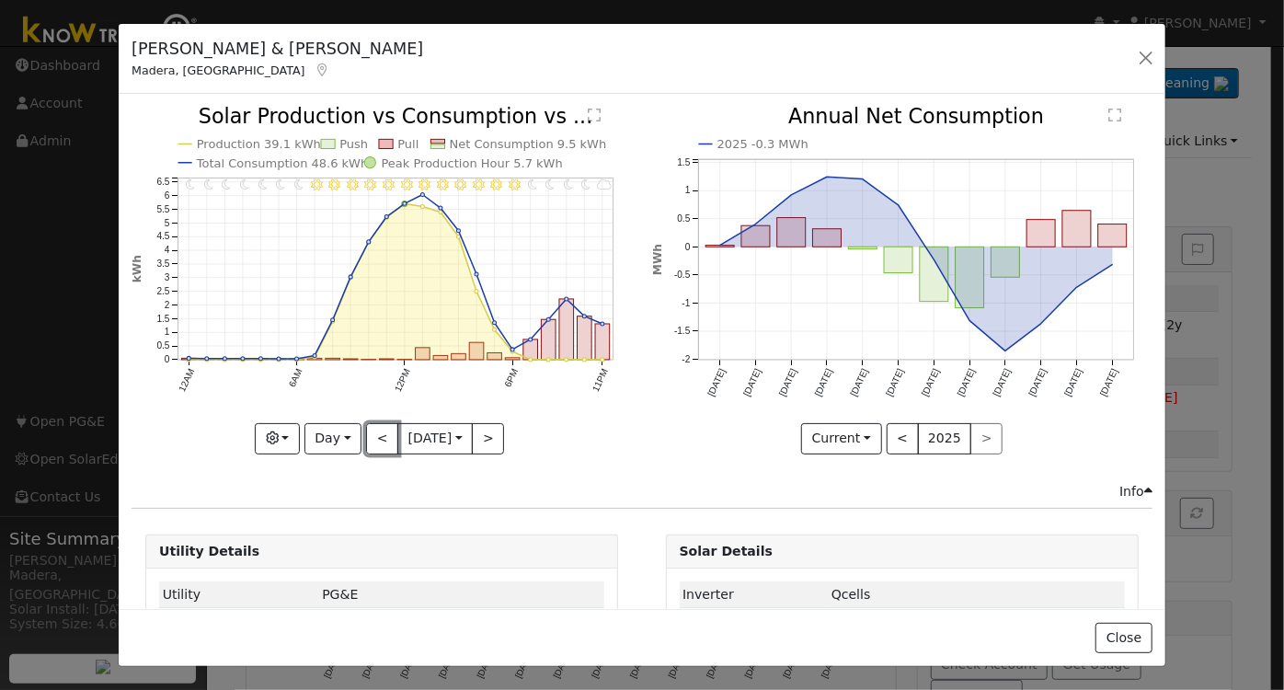
click at [375, 437] on button "<" at bounding box center [382, 438] width 32 height 31
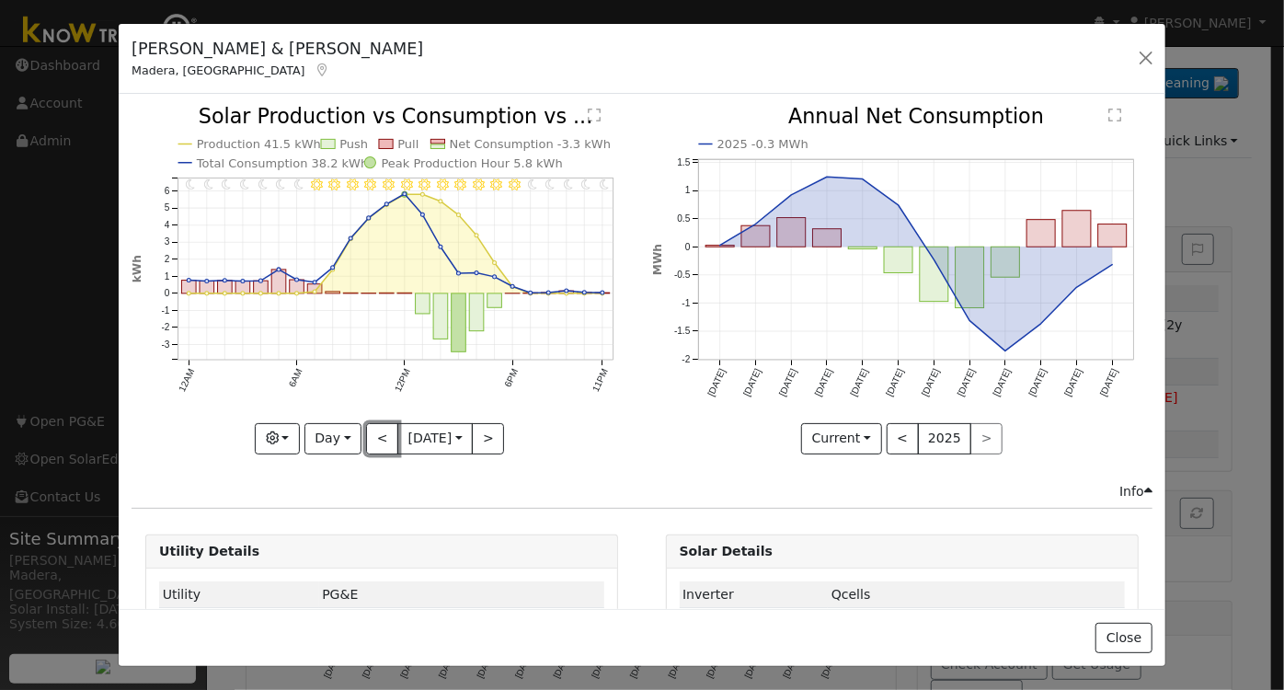
click at [375, 437] on button "<" at bounding box center [382, 438] width 32 height 31
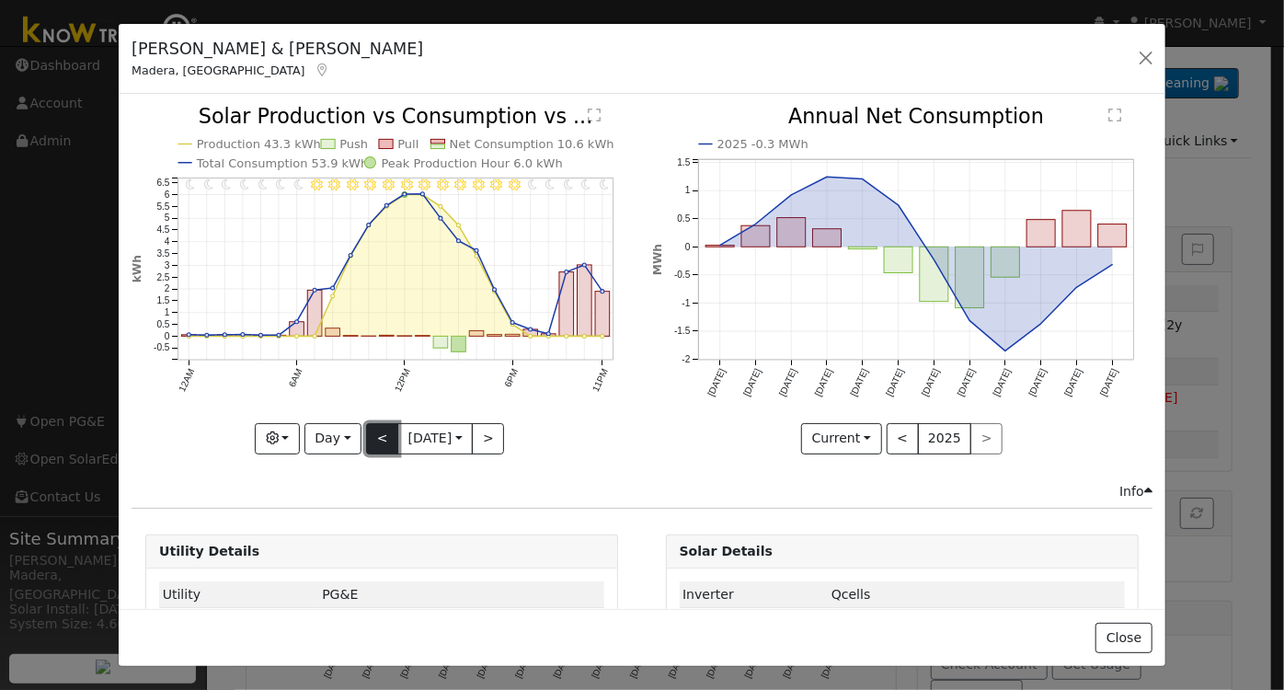
click at [380, 437] on button "<" at bounding box center [382, 438] width 32 height 31
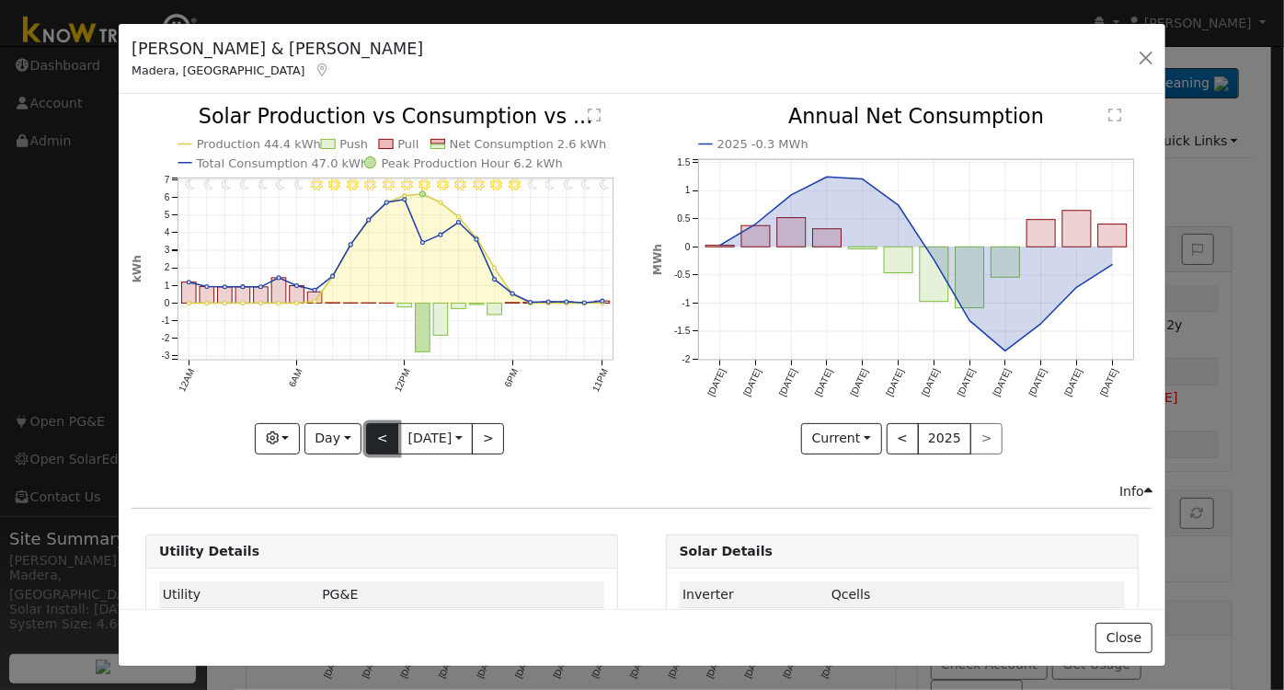
click at [380, 437] on button "<" at bounding box center [382, 438] width 32 height 31
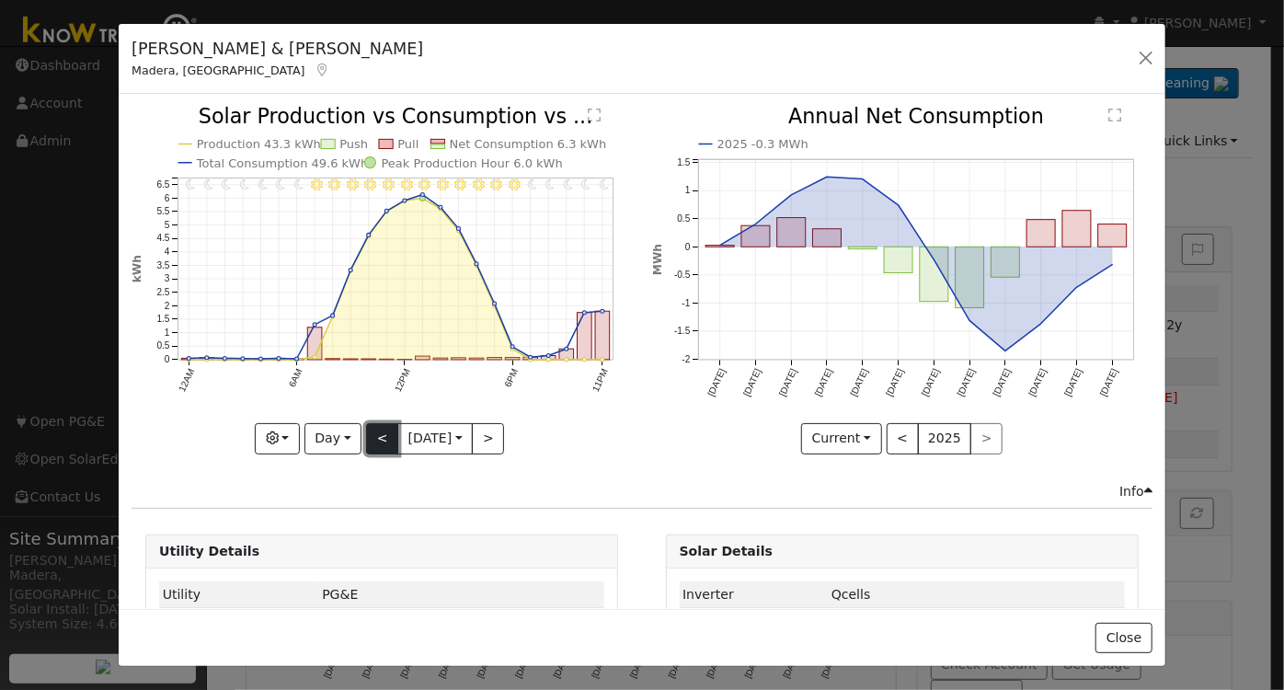
click at [380, 437] on button "<" at bounding box center [382, 438] width 32 height 31
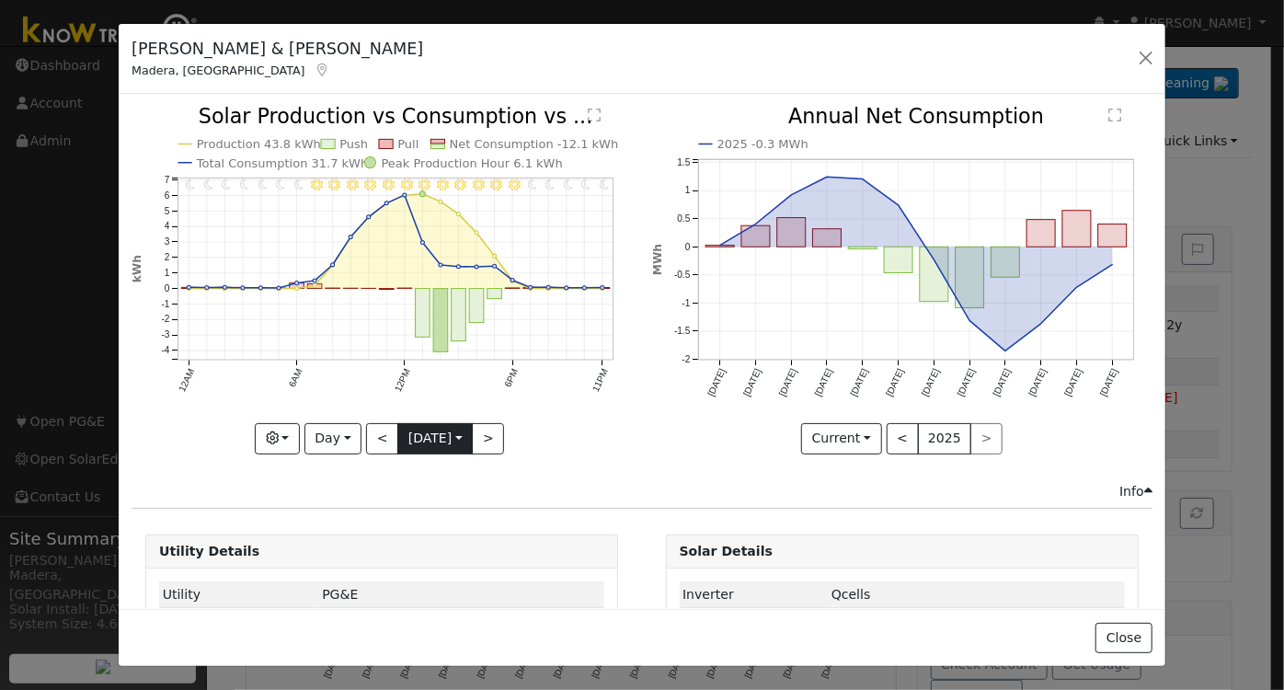
click at [398, 437] on input "2025-09-12" at bounding box center [435, 438] width 74 height 29
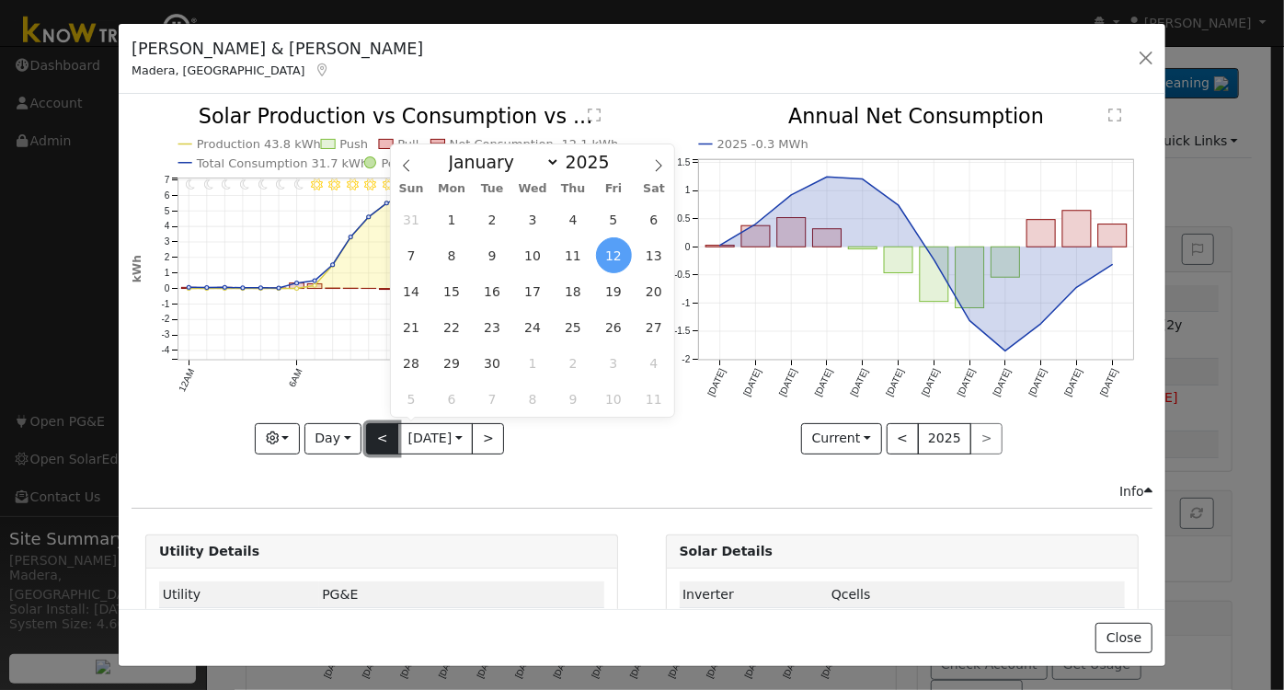
click at [377, 432] on button "<" at bounding box center [382, 438] width 32 height 31
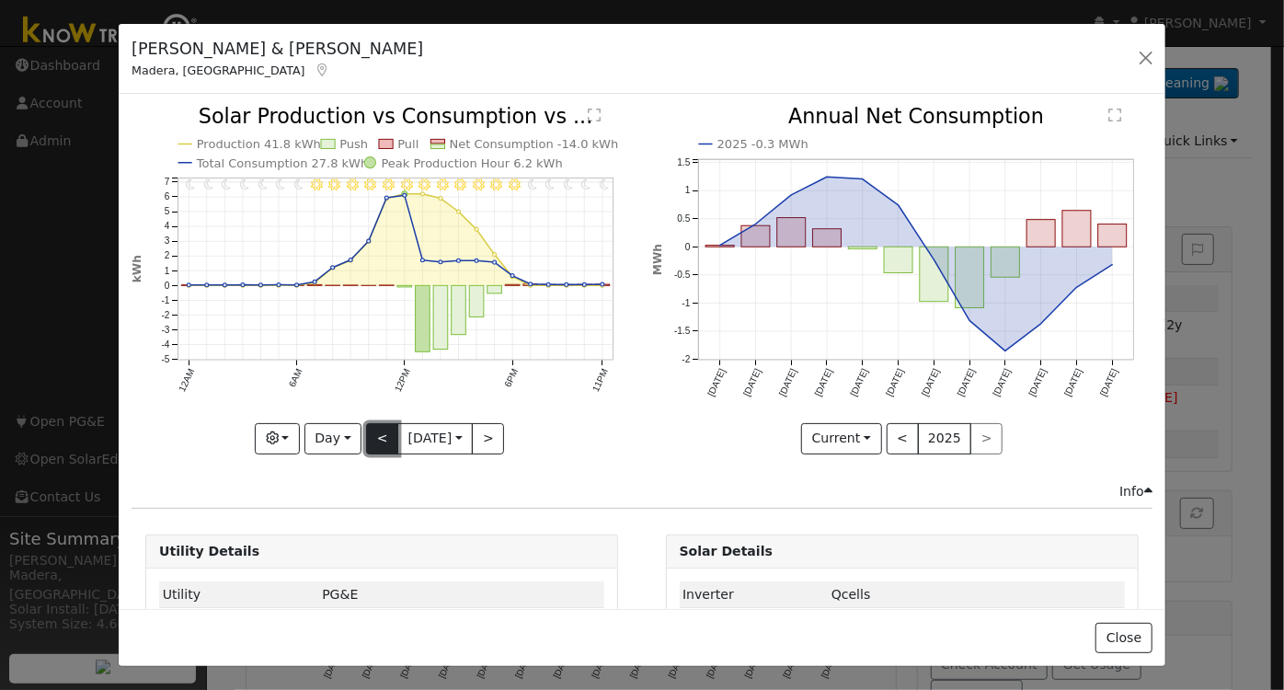
click at [375, 431] on button "<" at bounding box center [382, 438] width 32 height 31
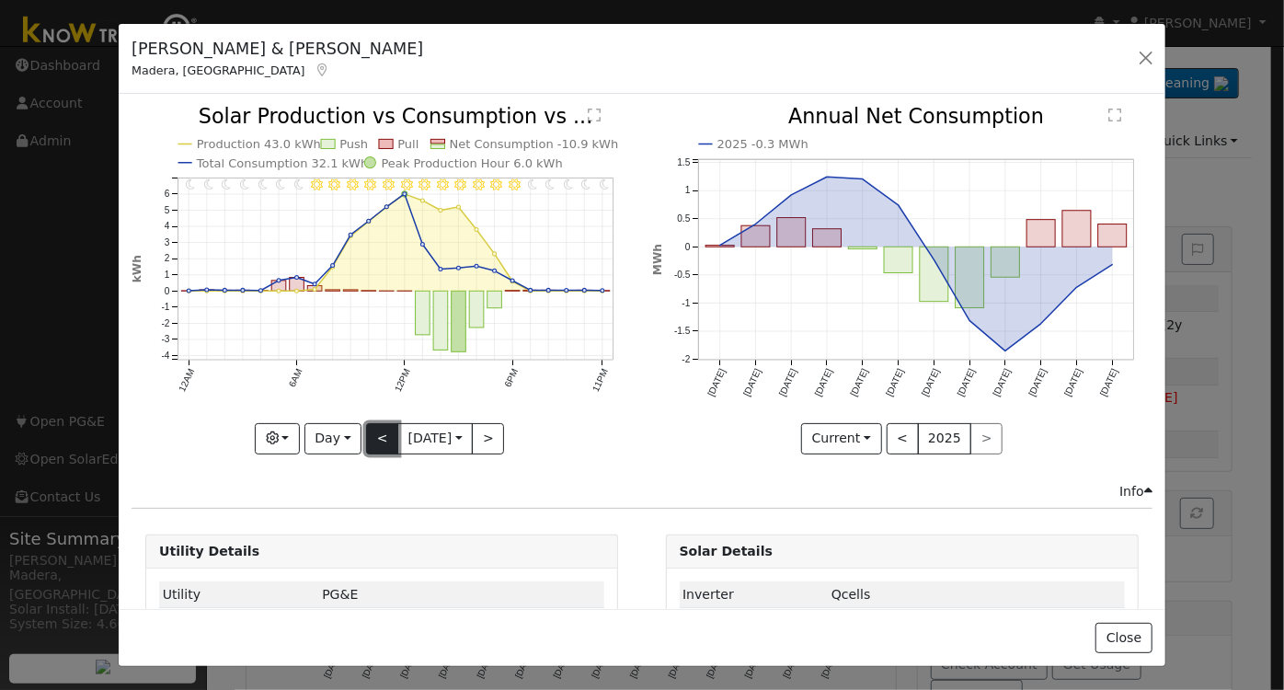
click at [371, 432] on button "<" at bounding box center [382, 438] width 32 height 31
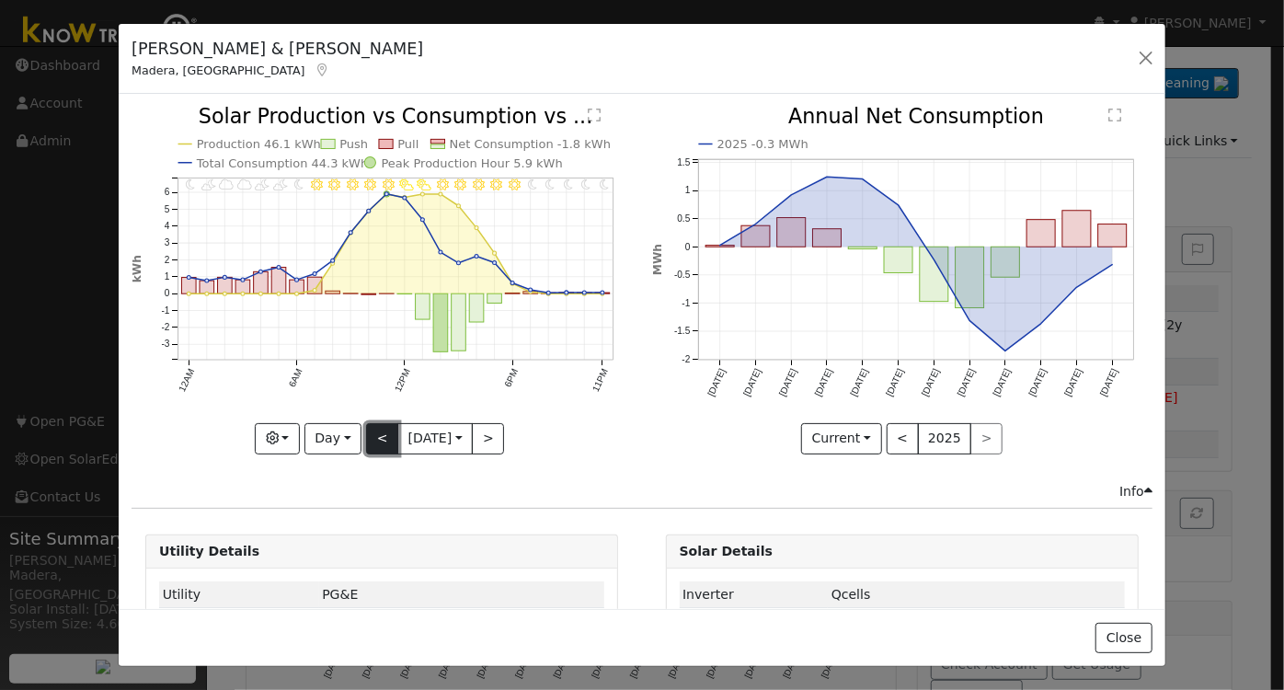
click at [373, 434] on button "<" at bounding box center [382, 438] width 32 height 31
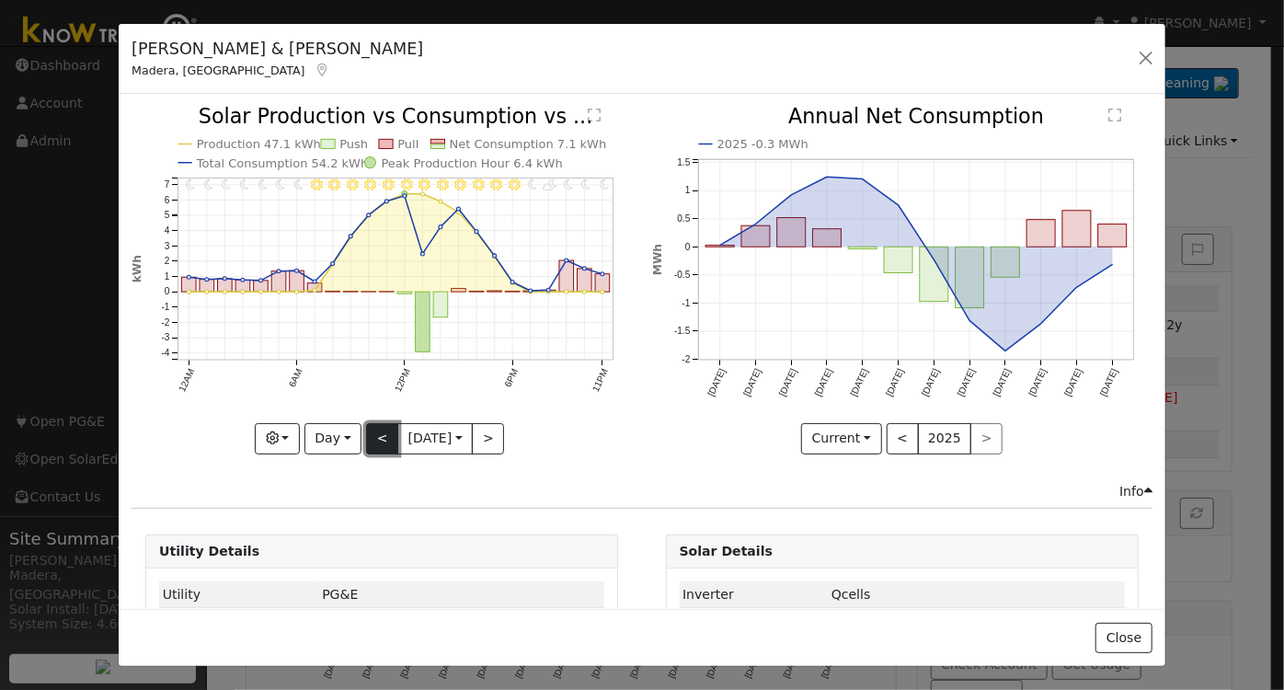
click at [373, 434] on button "<" at bounding box center [382, 438] width 32 height 31
click at [371, 443] on button "<" at bounding box center [382, 438] width 32 height 31
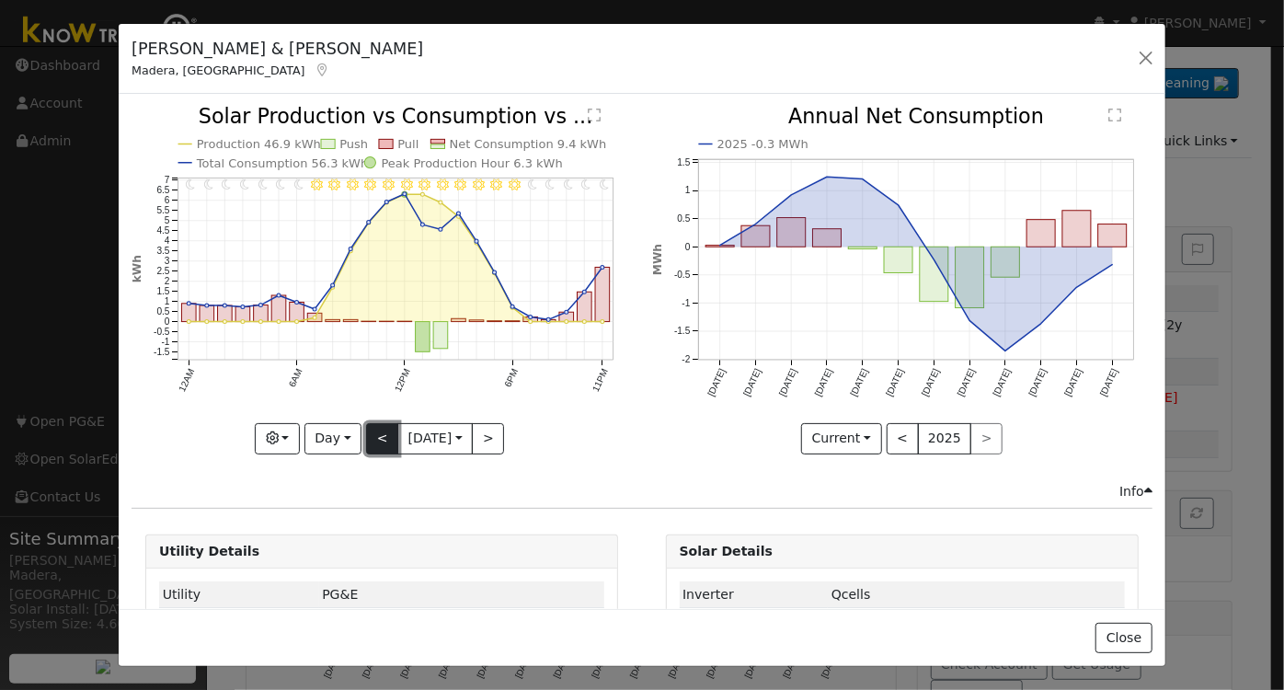
click at [371, 438] on button "<" at bounding box center [382, 438] width 32 height 31
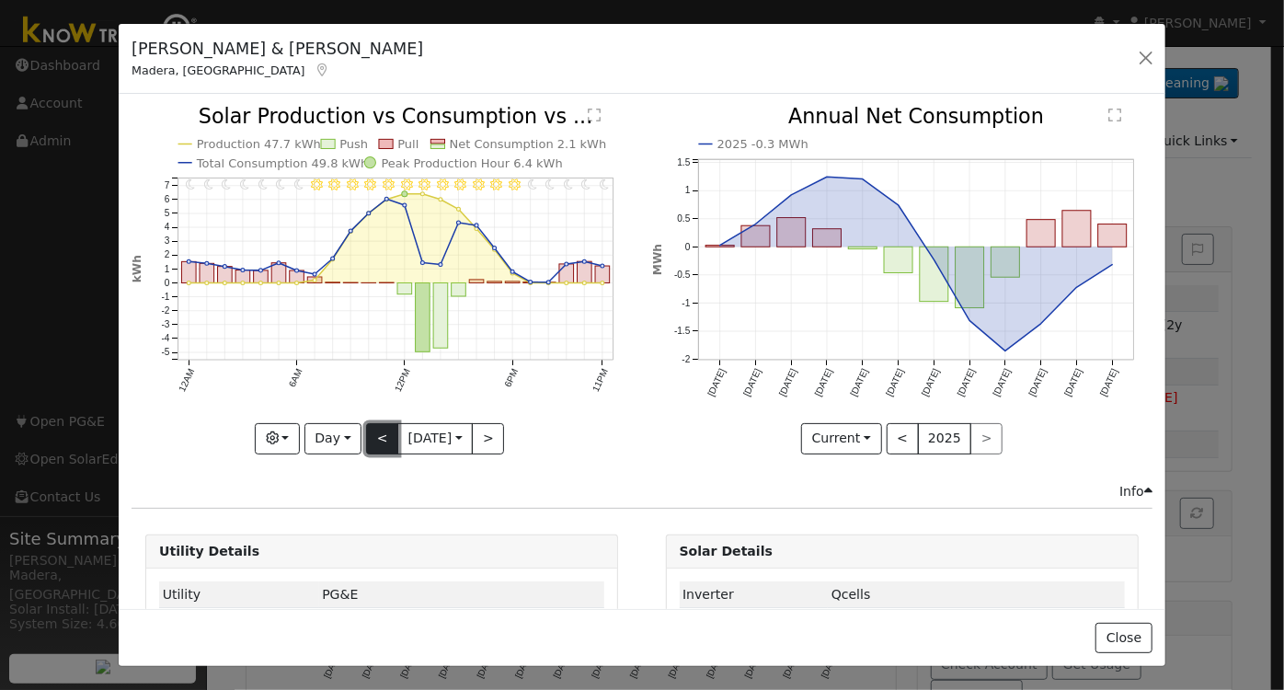
click at [371, 443] on button "<" at bounding box center [382, 438] width 32 height 31
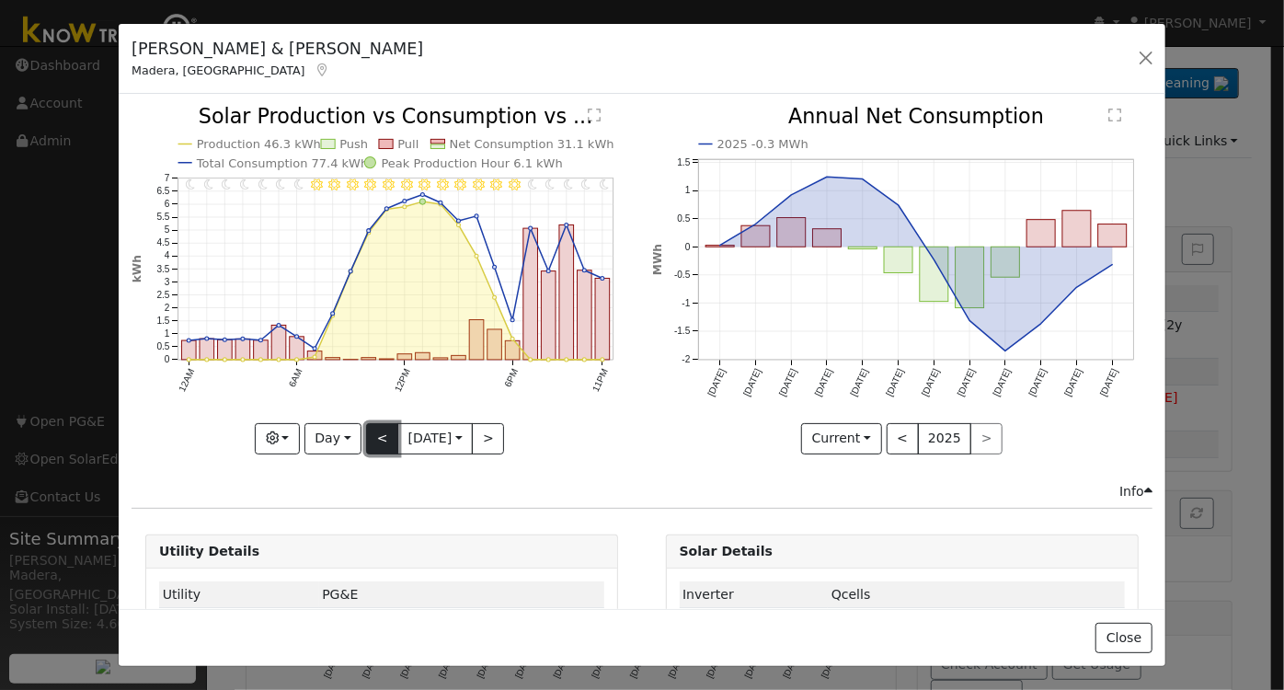
click at [375, 437] on button "<" at bounding box center [382, 438] width 32 height 31
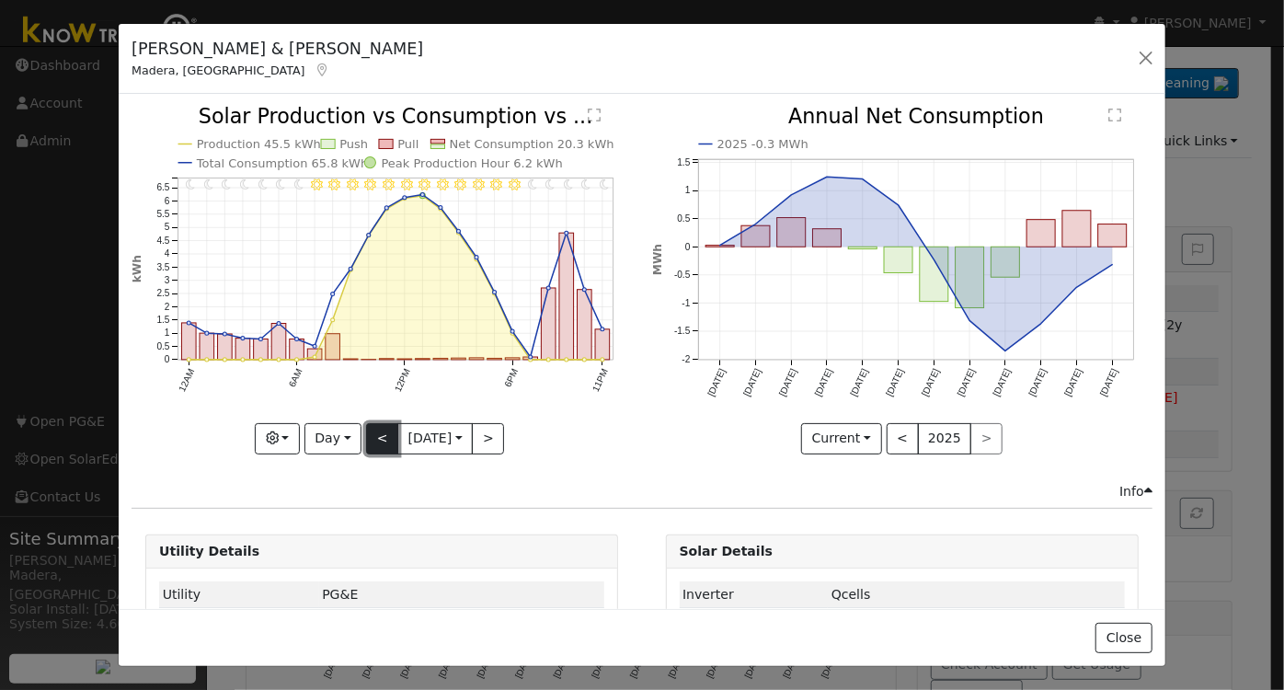
click at [377, 431] on button "<" at bounding box center [382, 438] width 32 height 31
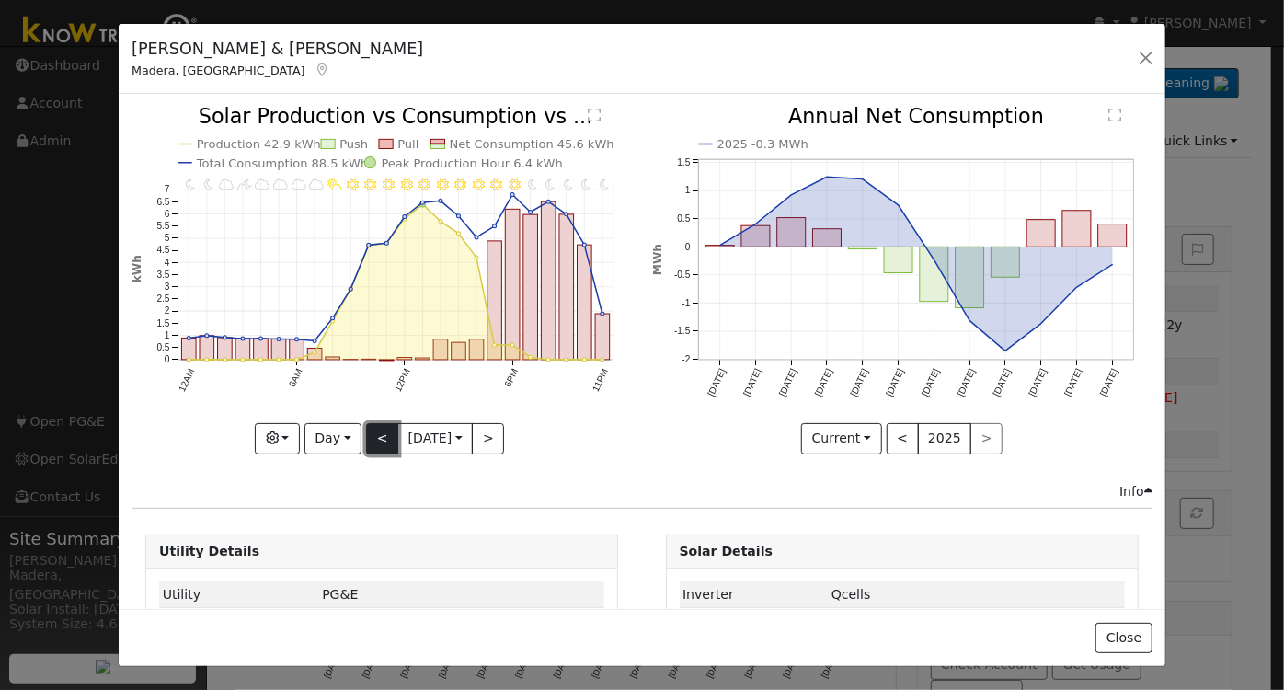
click at [377, 434] on button "<" at bounding box center [382, 438] width 32 height 31
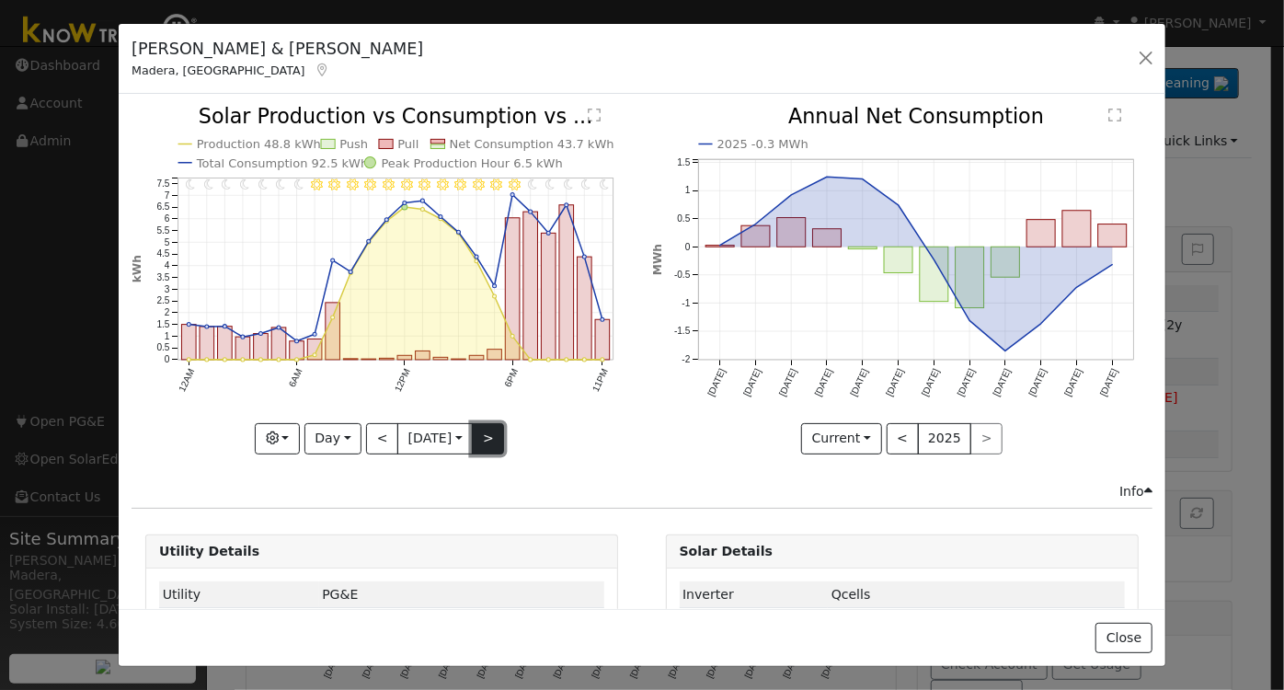
click at [488, 430] on button ">" at bounding box center [488, 438] width 32 height 31
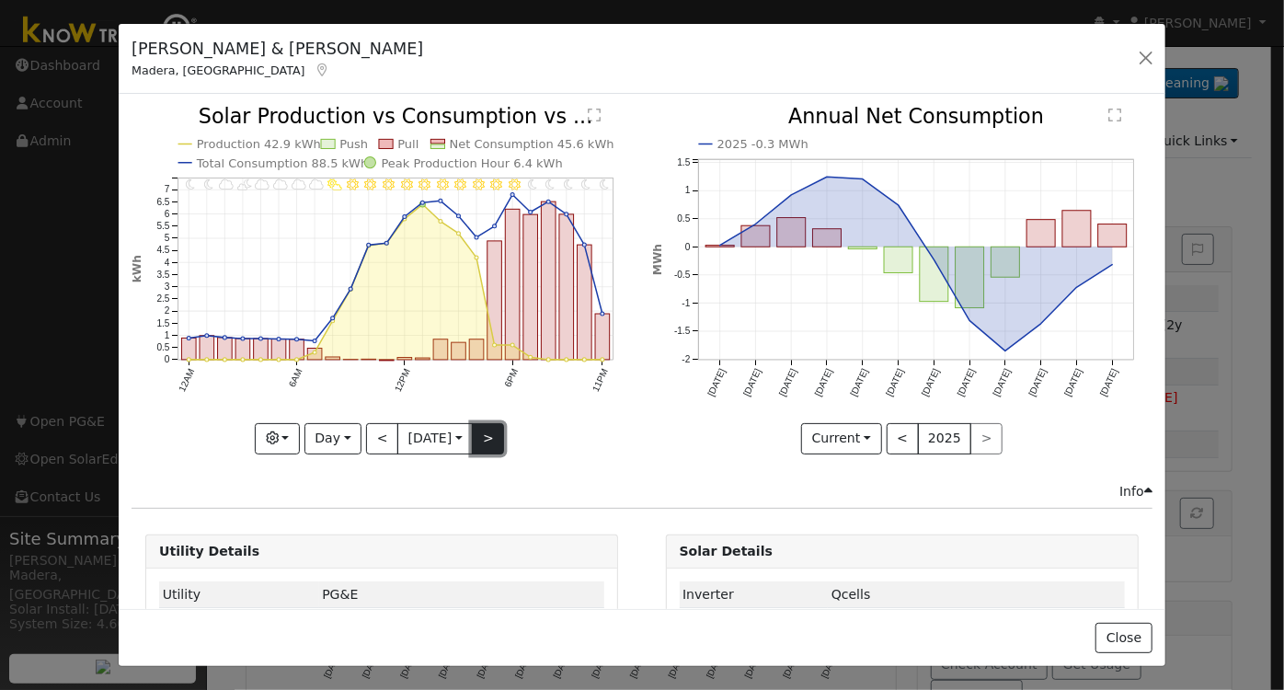
click at [488, 443] on button ">" at bounding box center [488, 438] width 32 height 31
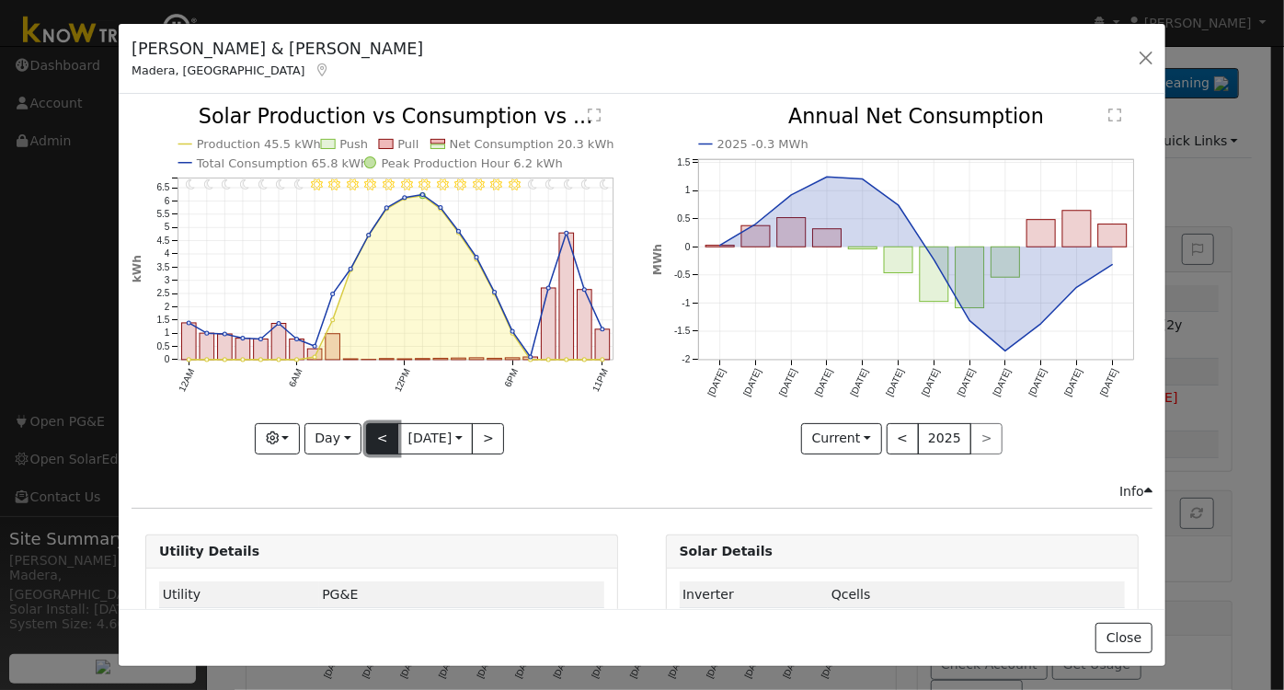
click at [370, 436] on button "<" at bounding box center [382, 438] width 32 height 31
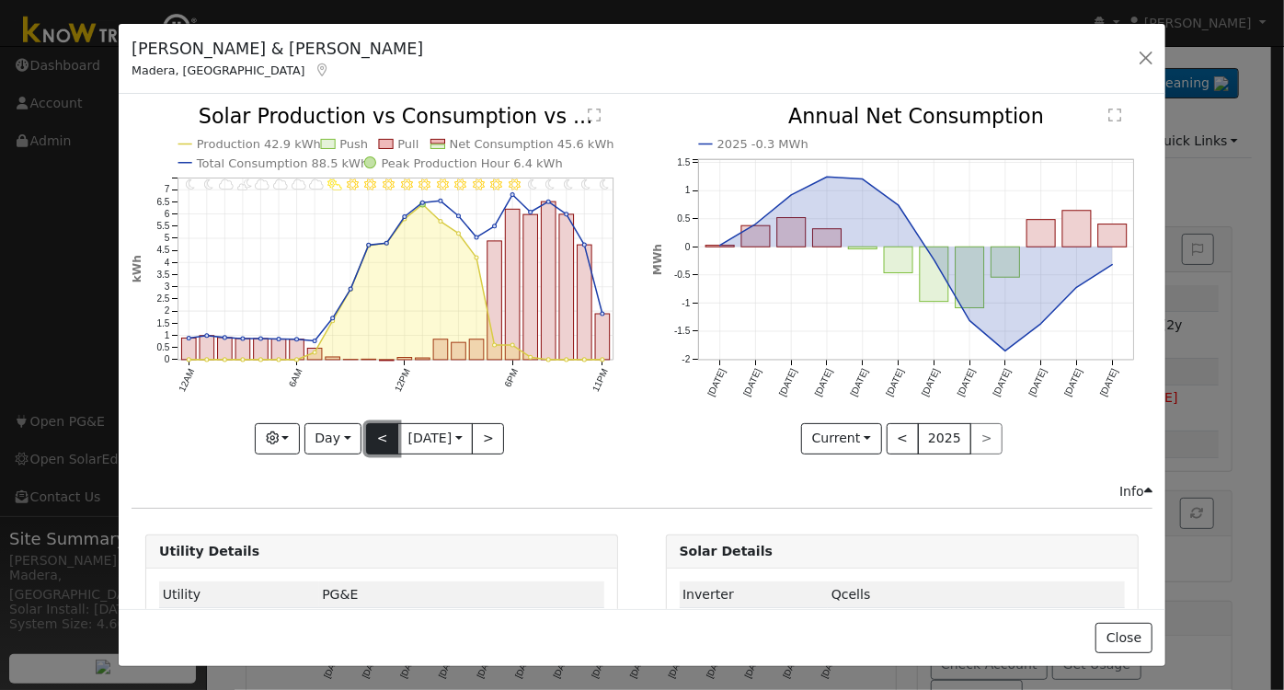
click at [374, 435] on button "<" at bounding box center [382, 438] width 32 height 31
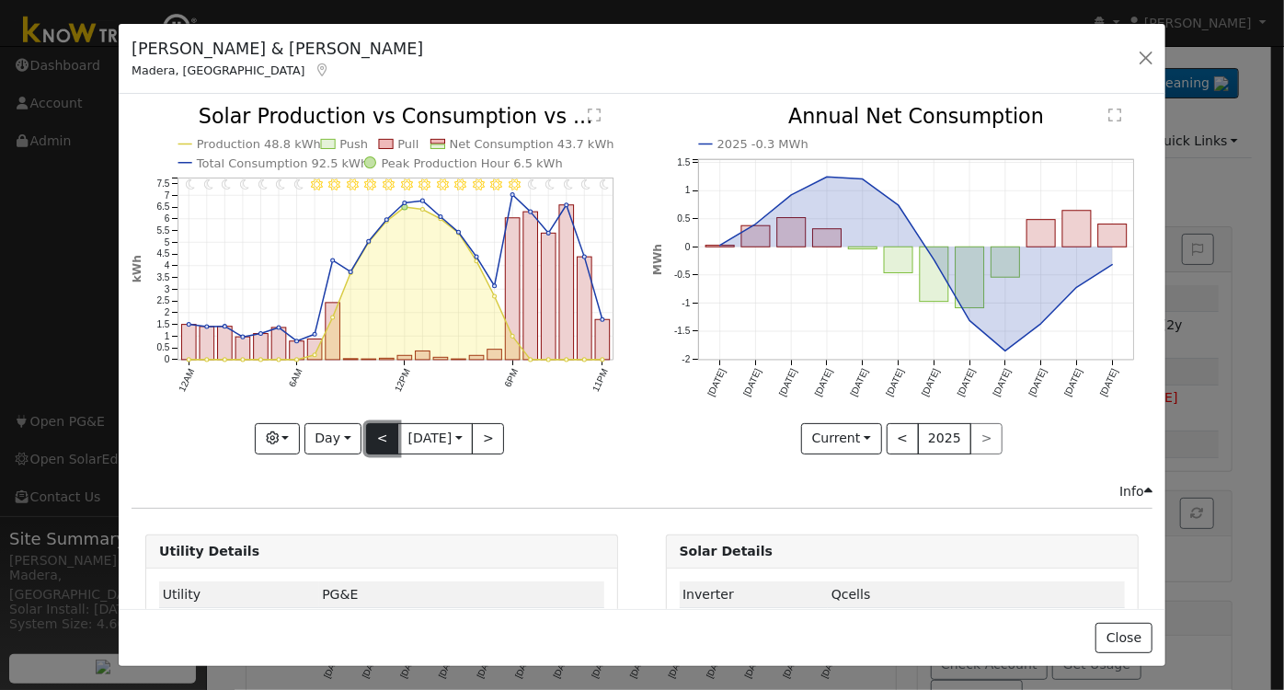
click at [374, 445] on button "<" at bounding box center [382, 438] width 32 height 31
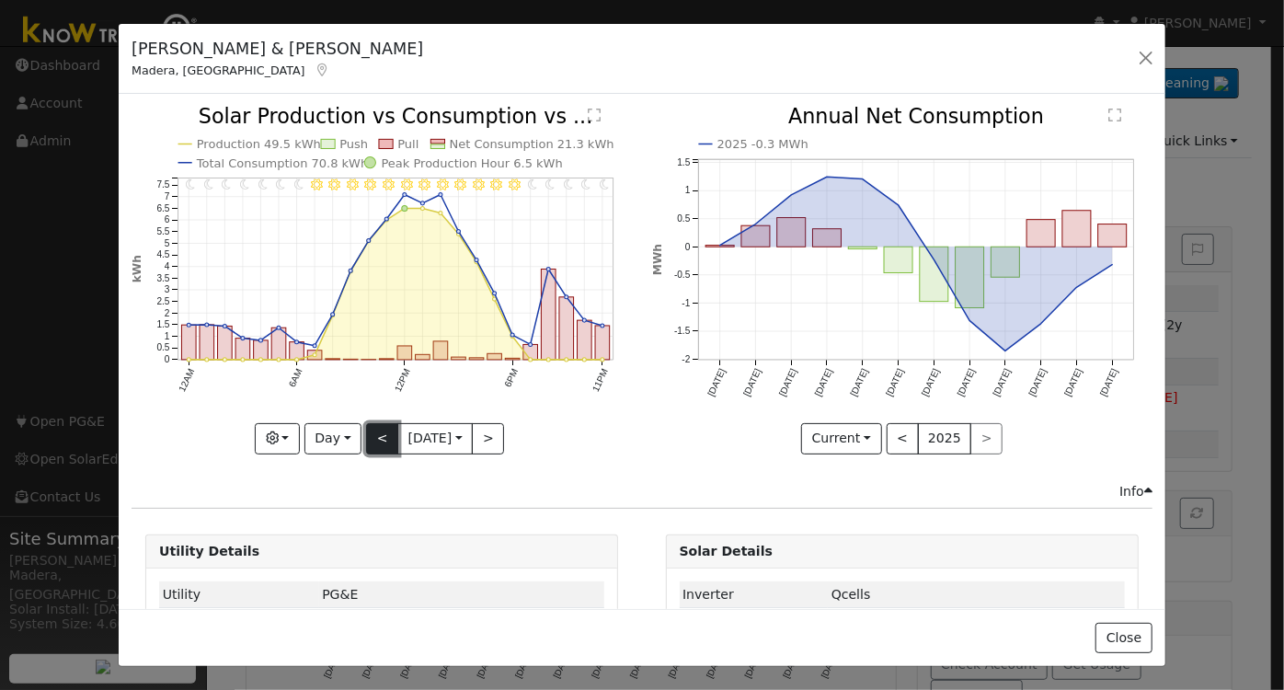
click at [374, 445] on button "<" at bounding box center [382, 438] width 32 height 31
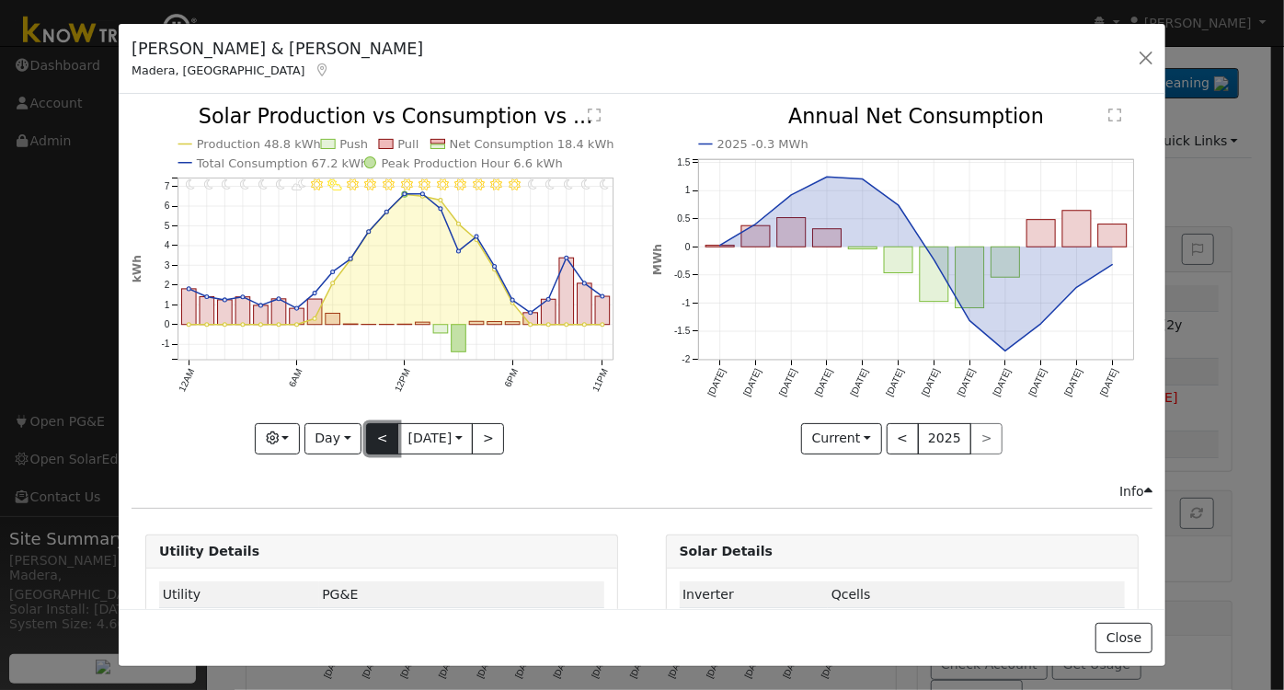
click at [369, 431] on button "<" at bounding box center [382, 438] width 32 height 31
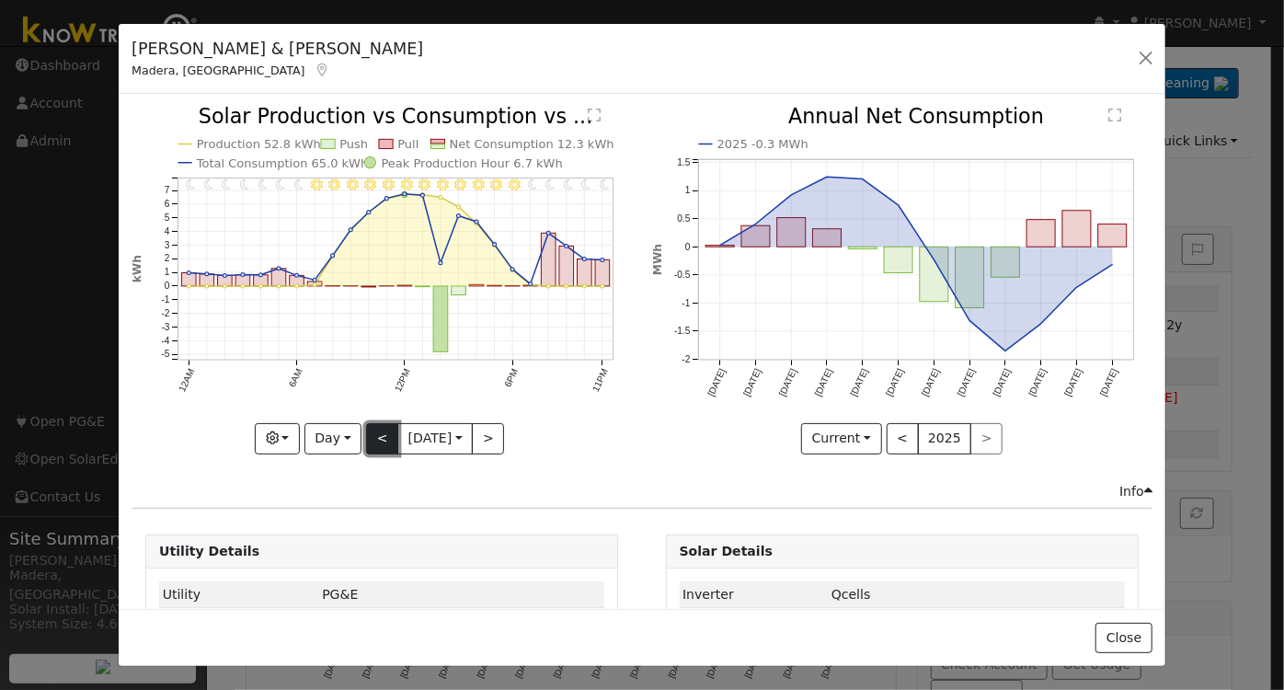
click at [371, 434] on button "<" at bounding box center [382, 438] width 32 height 31
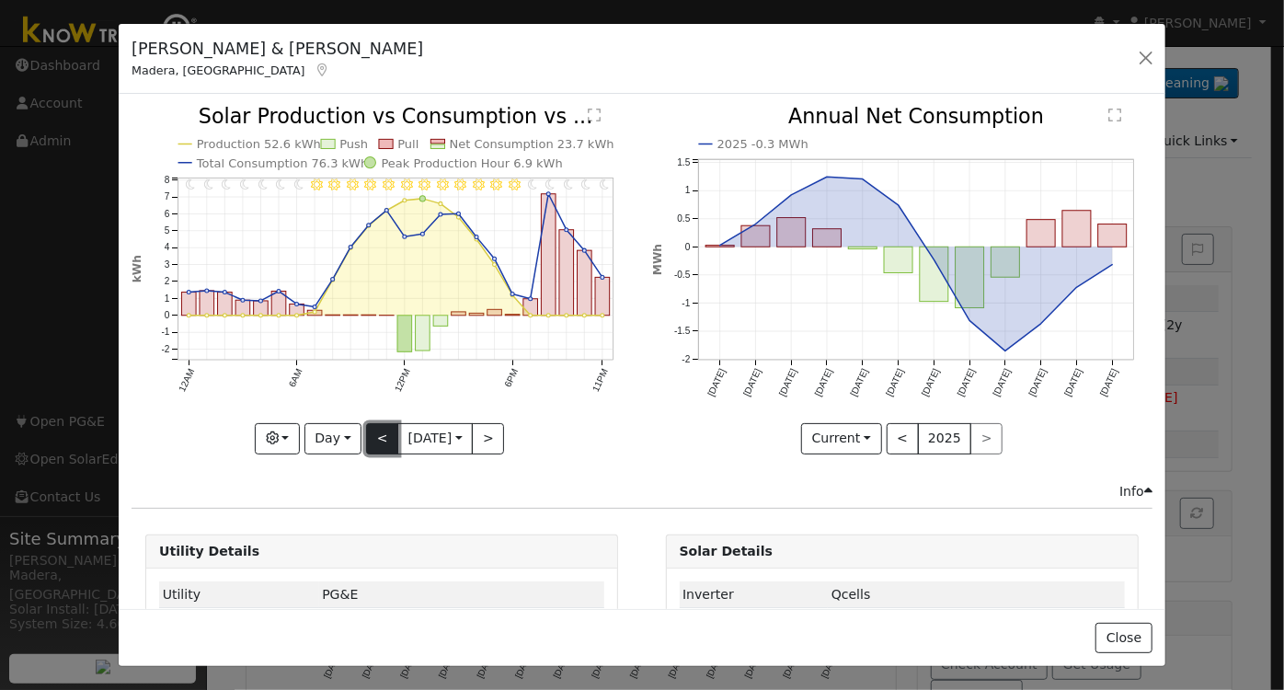
click at [377, 432] on button "<" at bounding box center [382, 438] width 32 height 31
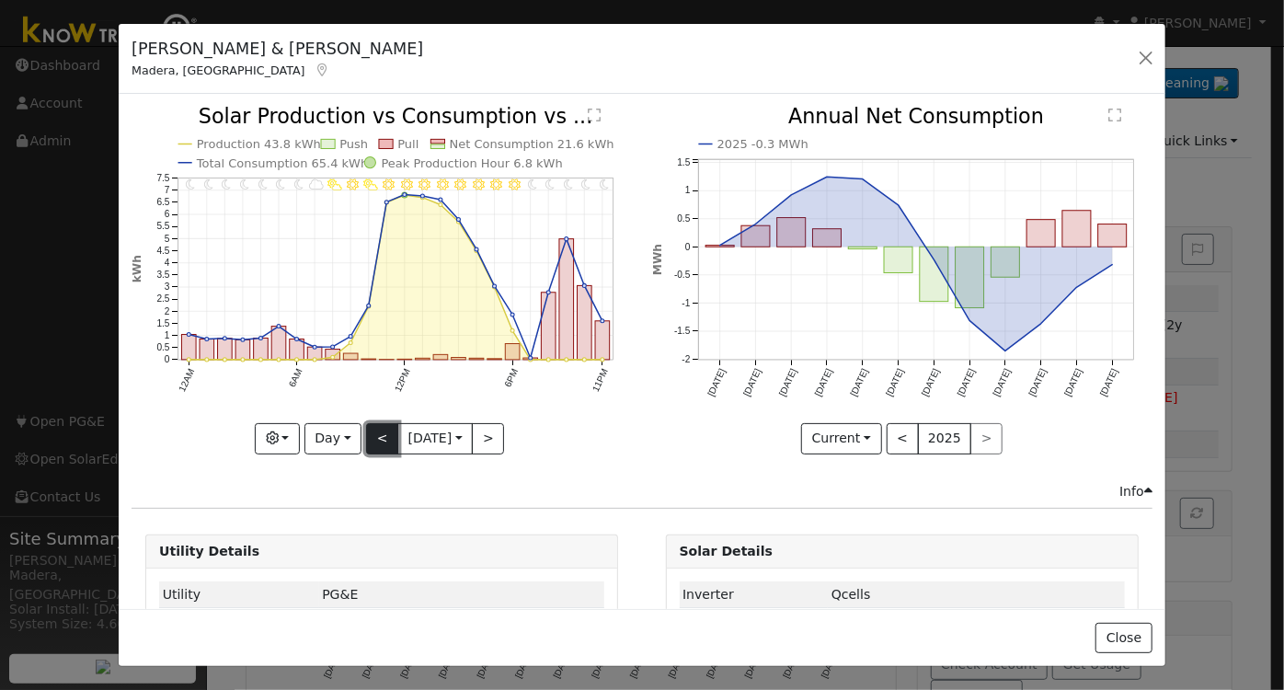
click at [375, 436] on button "<" at bounding box center [382, 438] width 32 height 31
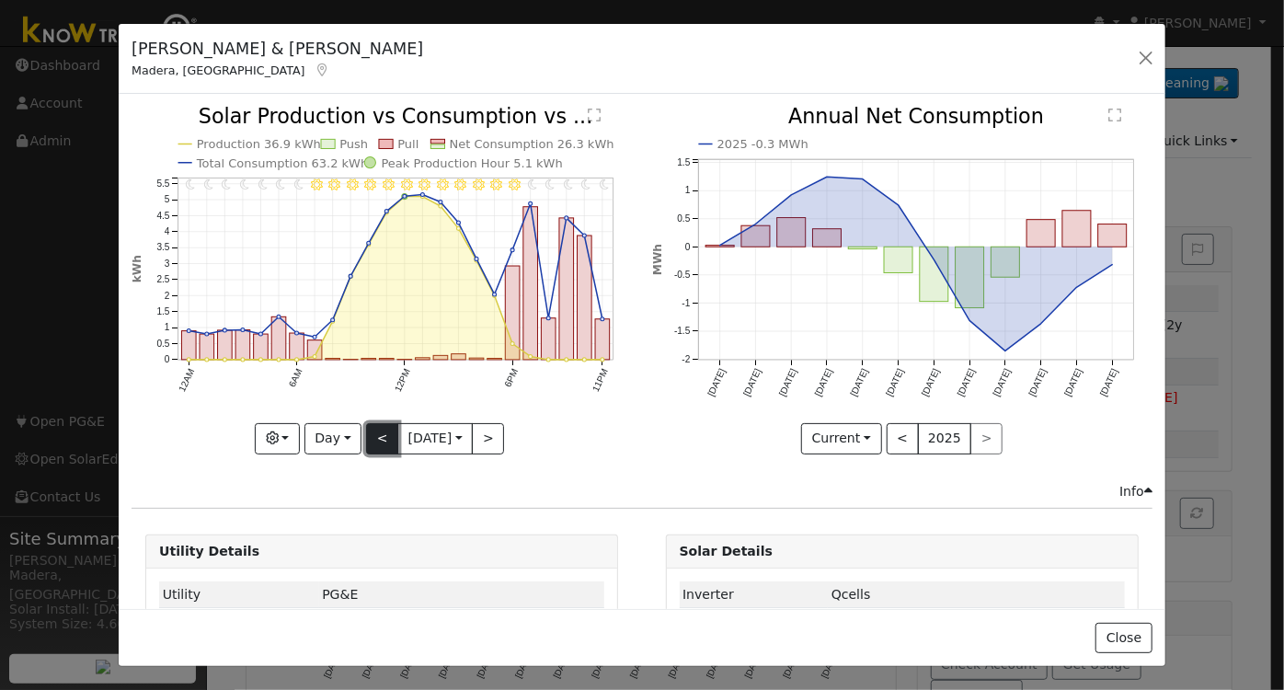
click at [372, 434] on button "<" at bounding box center [382, 438] width 32 height 31
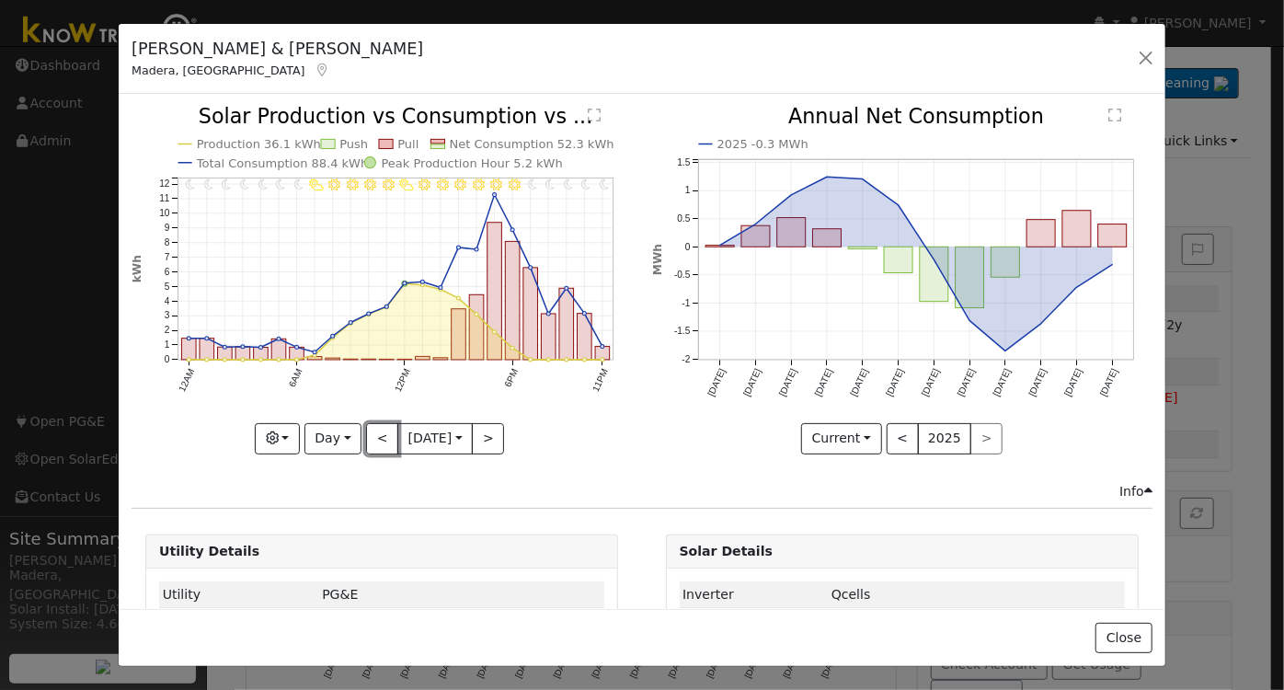
click at [371, 432] on button "<" at bounding box center [382, 438] width 32 height 31
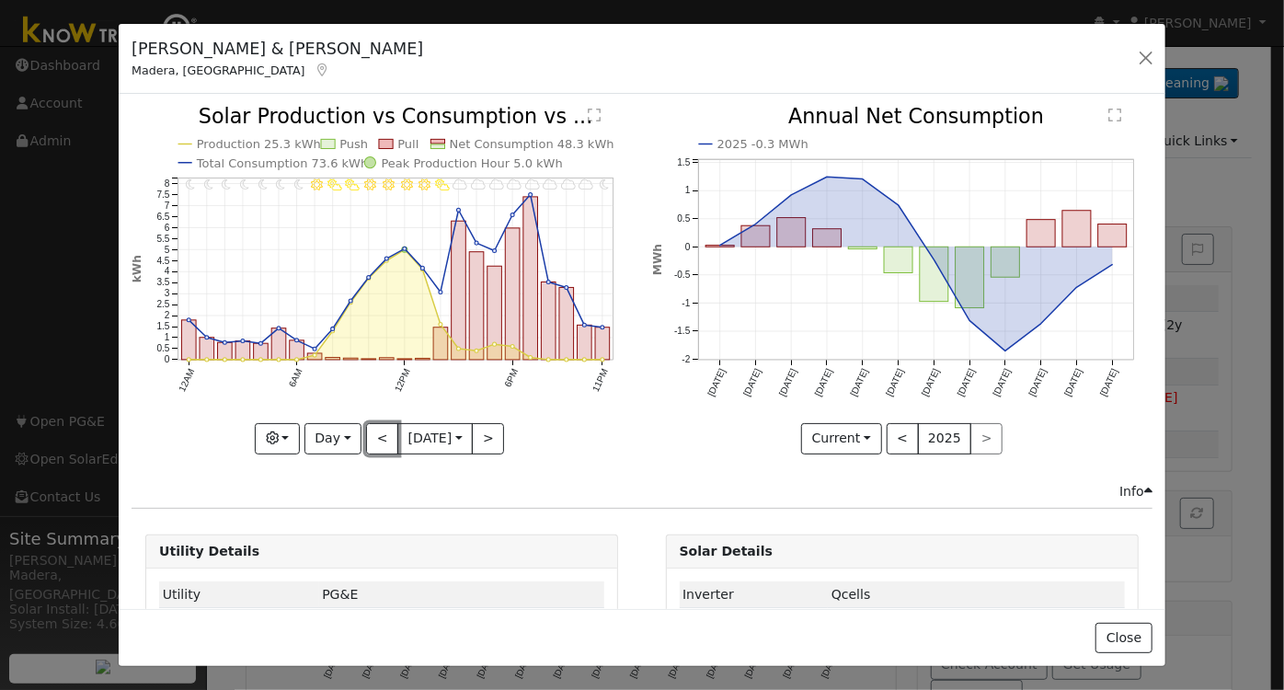
click at [382, 428] on button "<" at bounding box center [382, 438] width 32 height 31
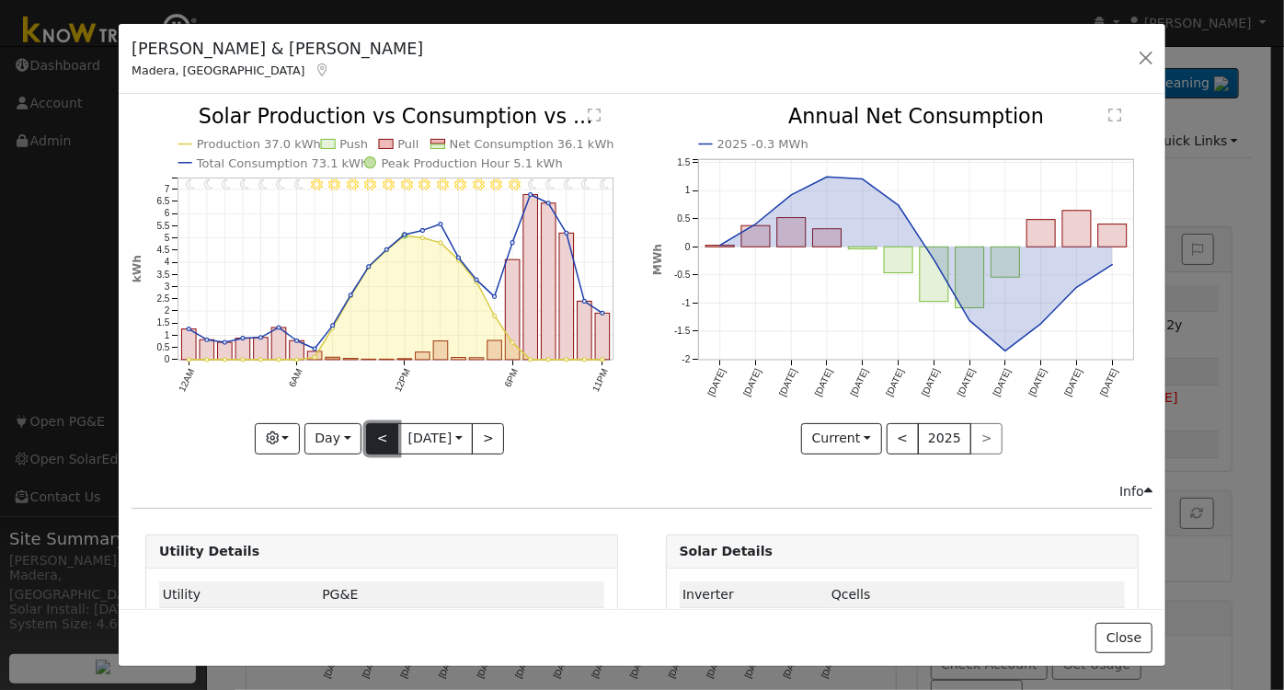
click at [366, 431] on button "<" at bounding box center [382, 438] width 32 height 31
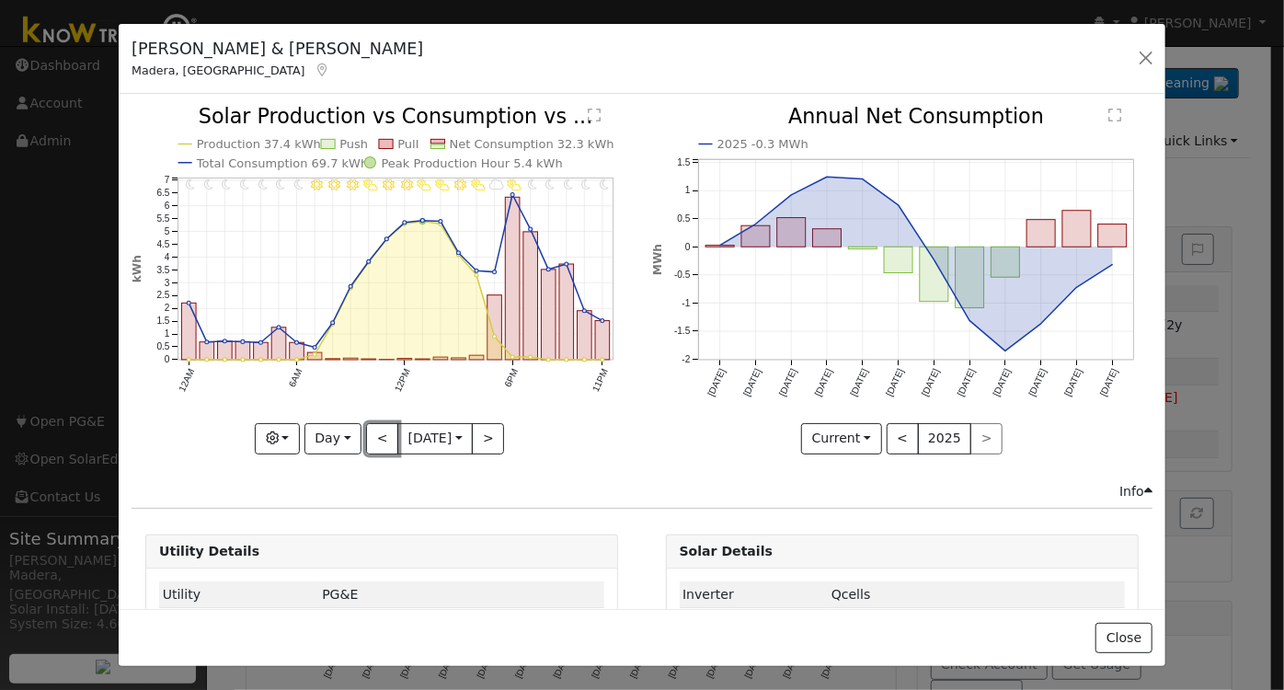
click at [366, 434] on button "<" at bounding box center [382, 438] width 32 height 31
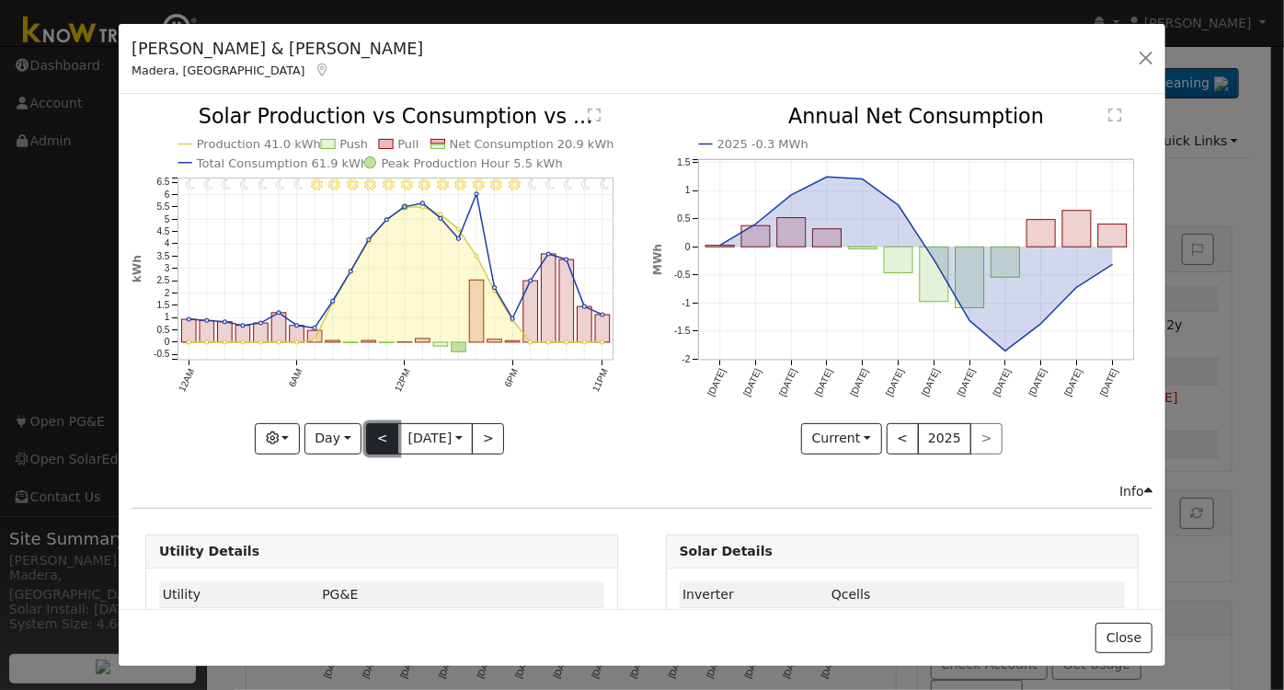
click at [377, 436] on button "<" at bounding box center [382, 438] width 32 height 31
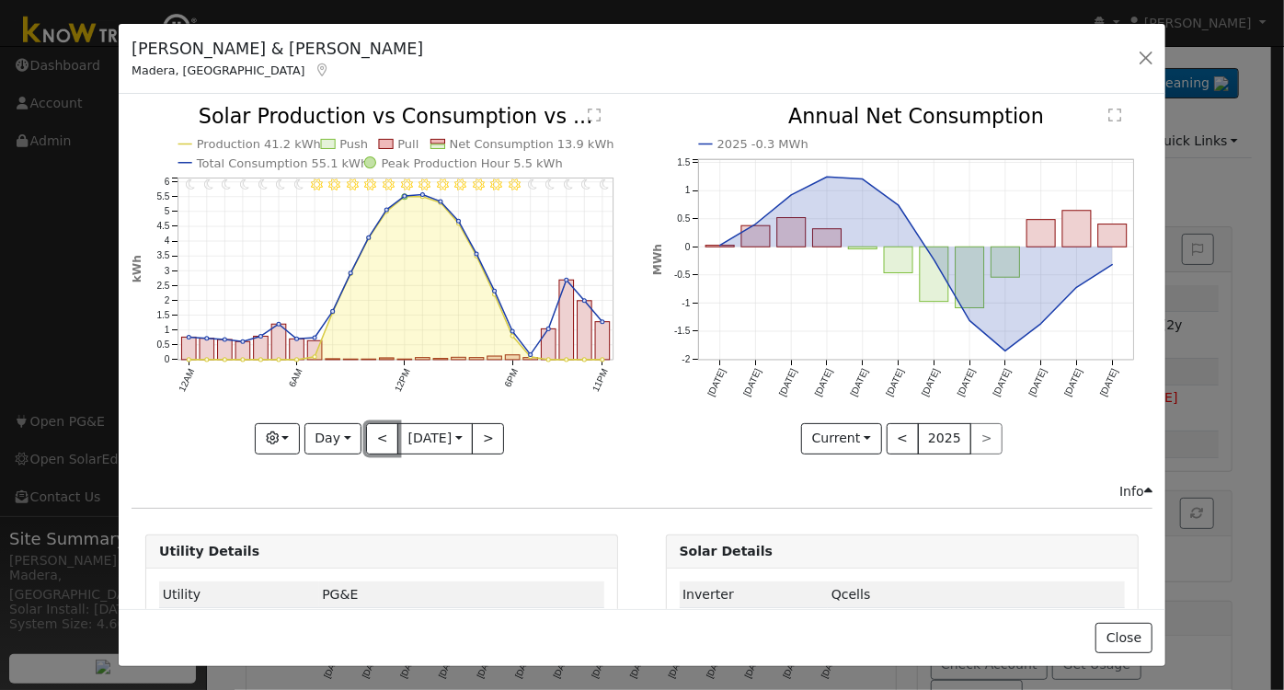
click at [373, 437] on button "<" at bounding box center [382, 438] width 32 height 31
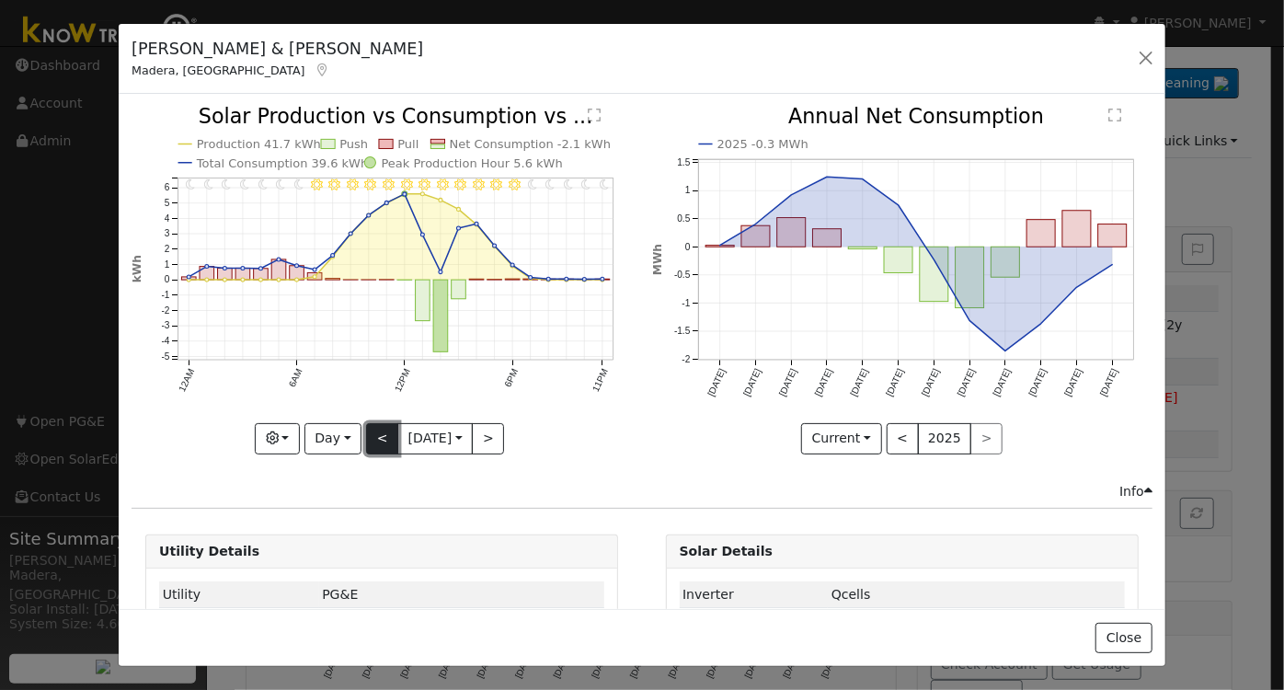
click at [377, 443] on button "<" at bounding box center [382, 438] width 32 height 31
type input "2025-08-17"
